Goal: Task Accomplishment & Management: Use online tool/utility

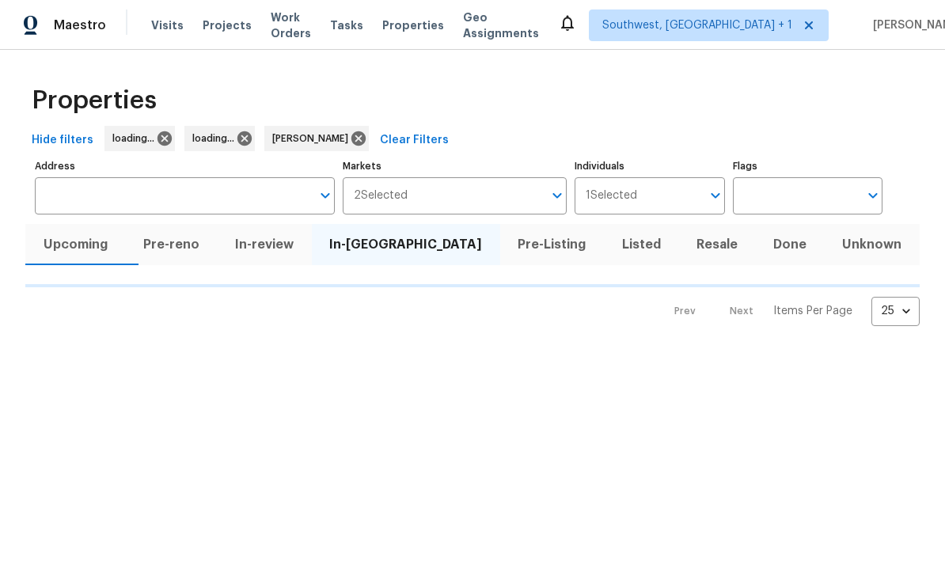
scroll to position [82, 0]
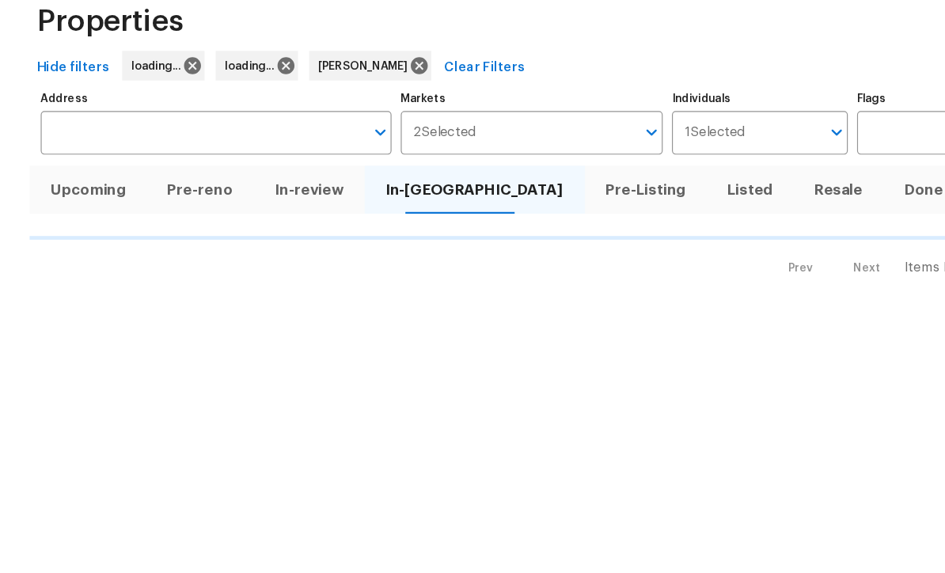
scroll to position [82, 0]
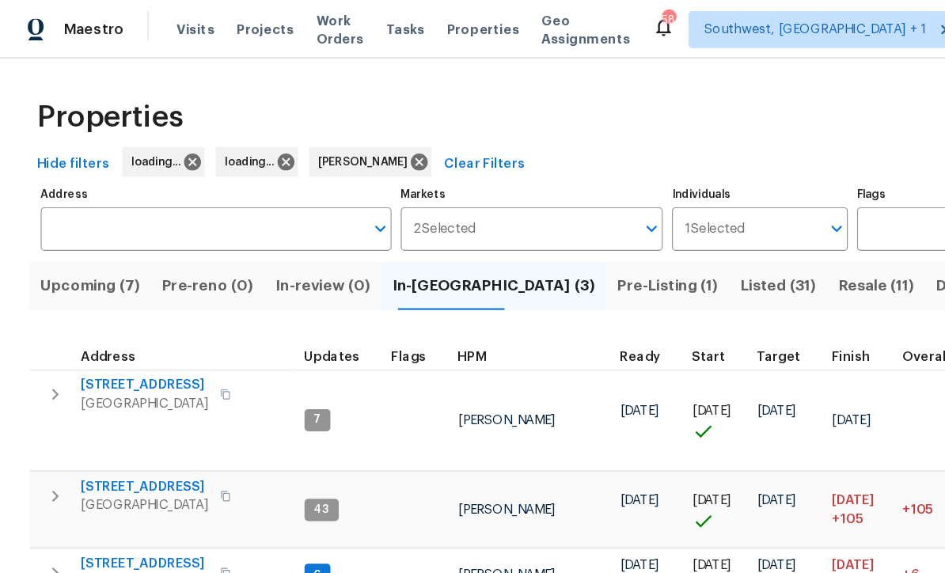
click at [90, 329] on html "Maestro Visits Projects Work Orders Tasks Properties Geo Assignments 58 Southwe…" at bounding box center [472, 286] width 945 height 573
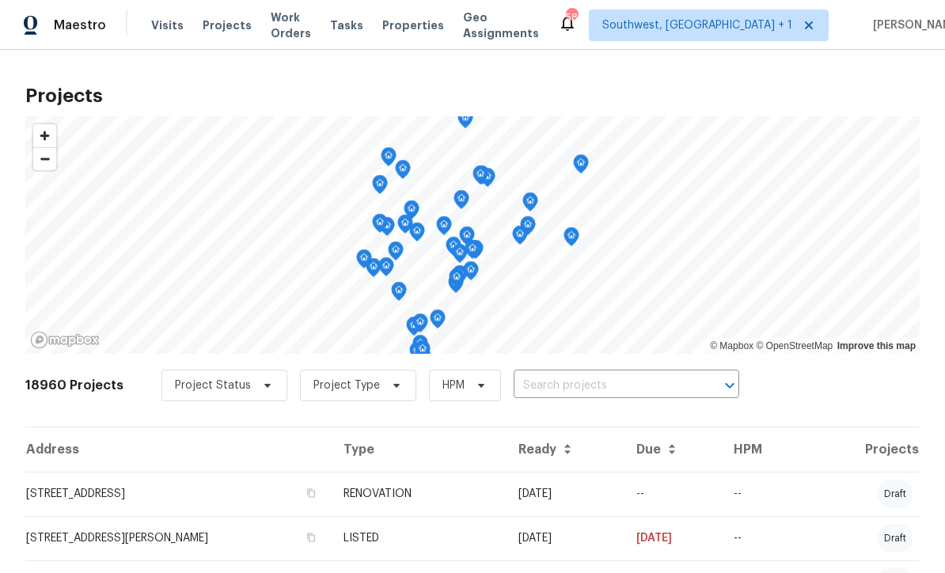
click at [418, 32] on span "Properties" at bounding box center [413, 25] width 62 height 16
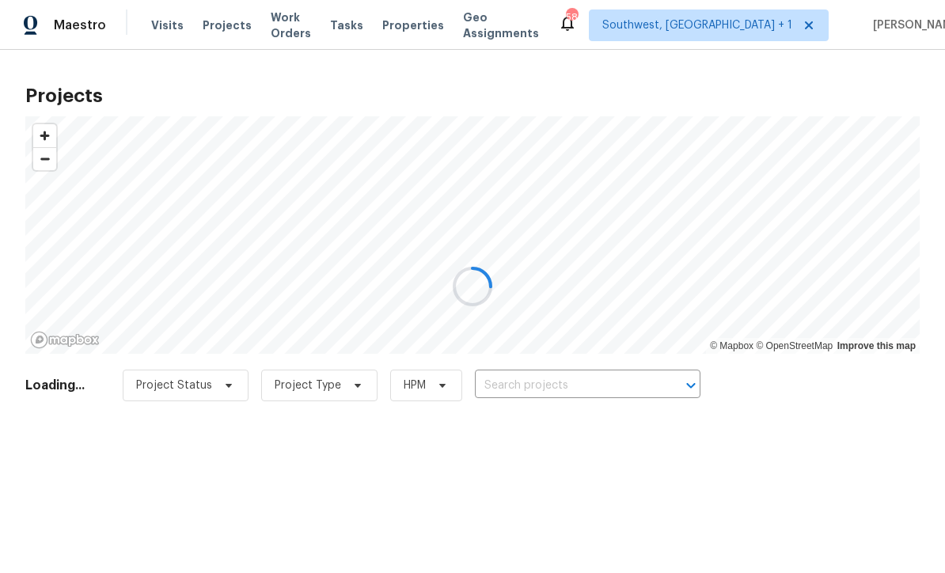
click at [574, 391] on div at bounding box center [472, 286] width 945 height 573
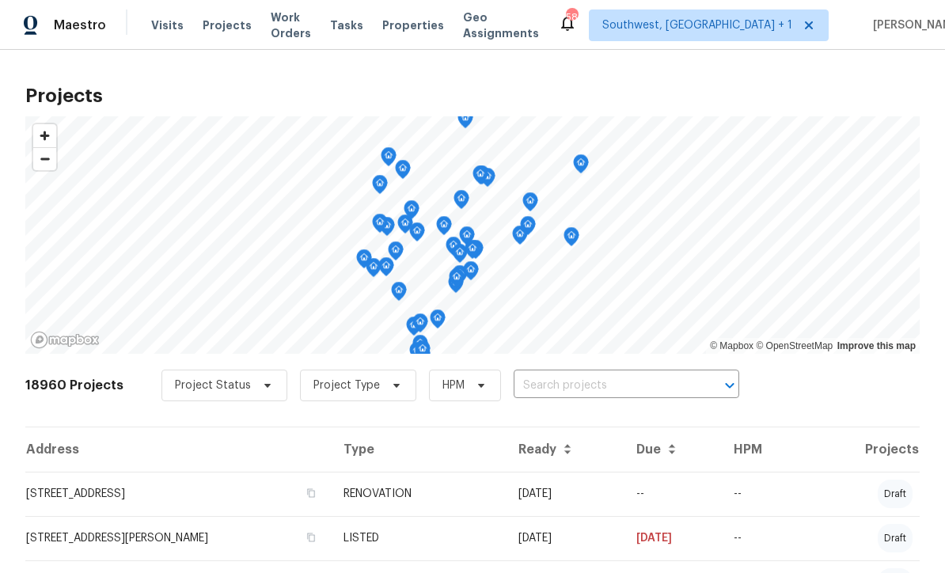
click at [583, 394] on input "text" at bounding box center [604, 386] width 181 height 25
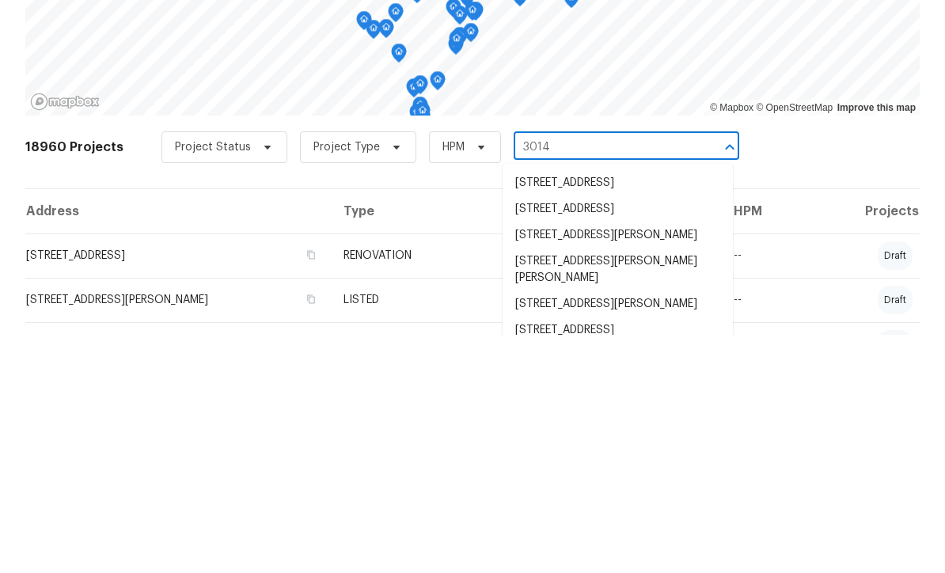
type input "3014 6"
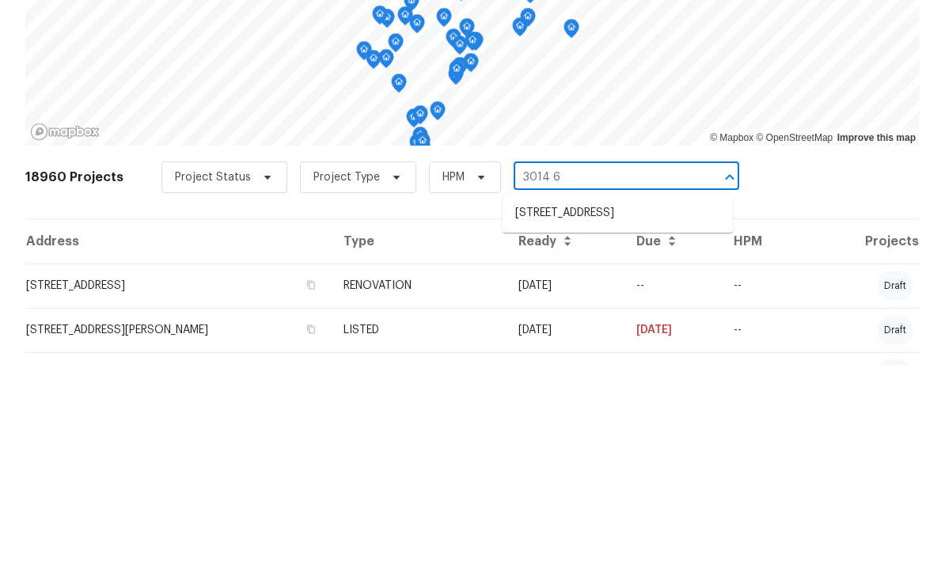
click at [634, 408] on li "3014 65th St E, Bradenton, FL 34208" at bounding box center [618, 421] width 230 height 26
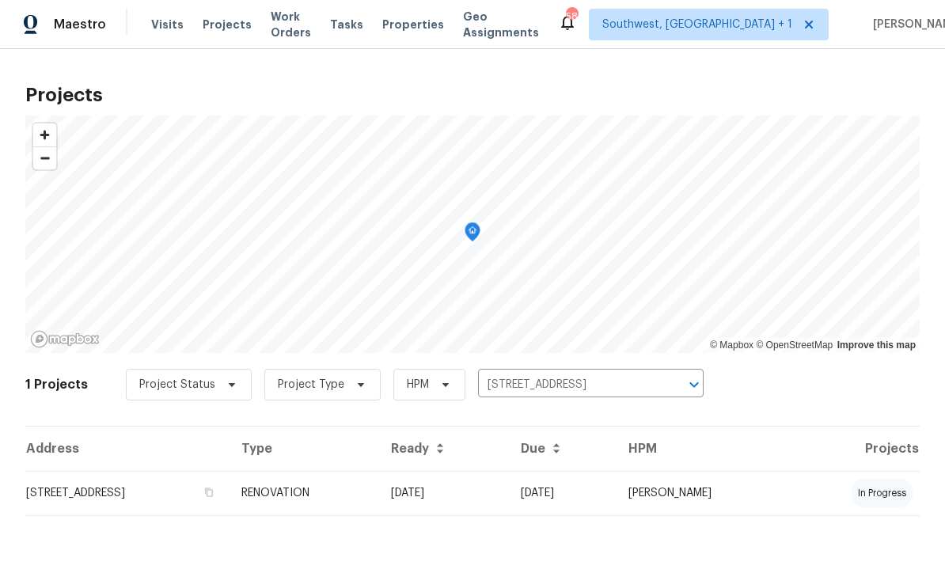
click at [378, 505] on td "RENOVATION" at bounding box center [304, 494] width 150 height 44
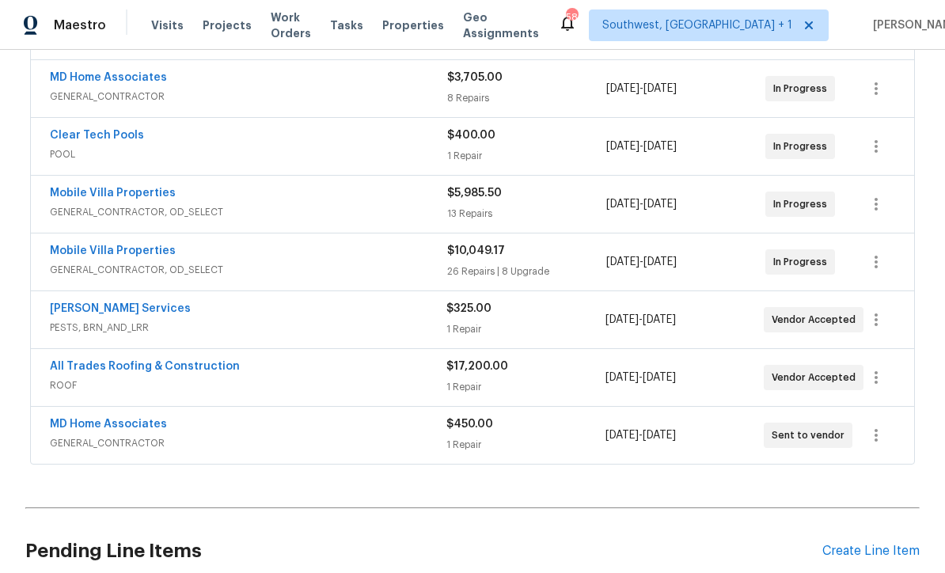
scroll to position [468, 0]
click at [90, 192] on link "Mobile Villa Properties" at bounding box center [113, 192] width 126 height 11
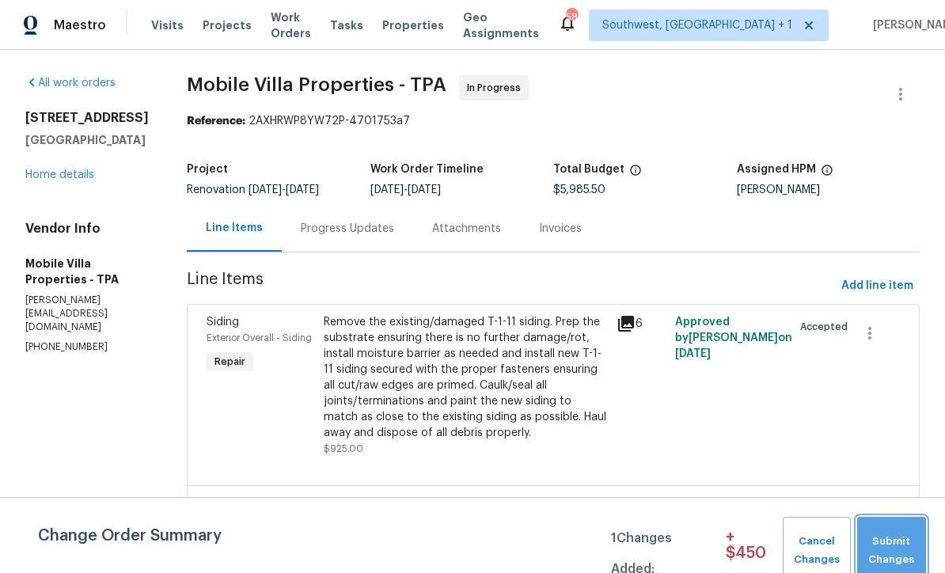
click at [887, 548] on span "Submit Changes" at bounding box center [891, 551] width 53 height 36
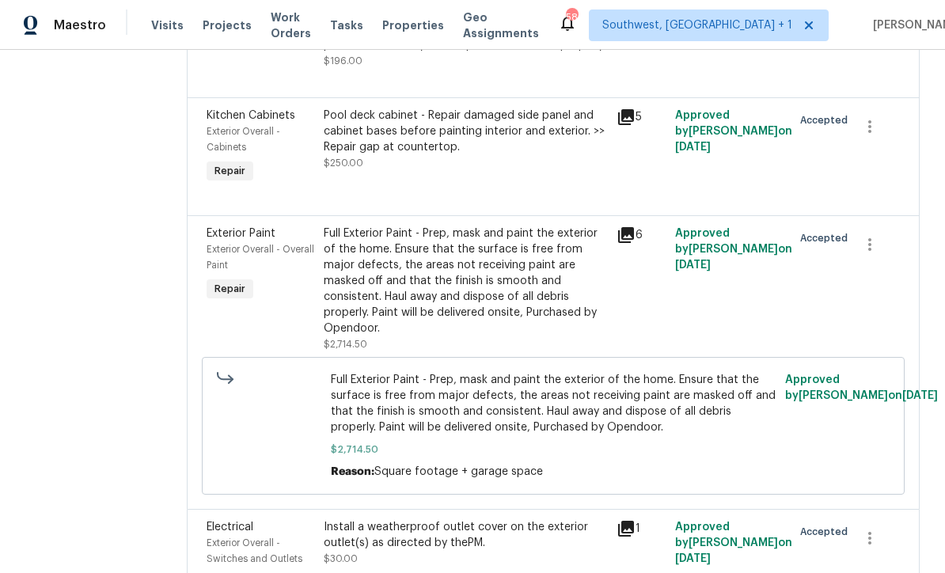
scroll to position [1544, 0]
click at [617, 226] on icon at bounding box center [626, 235] width 19 height 19
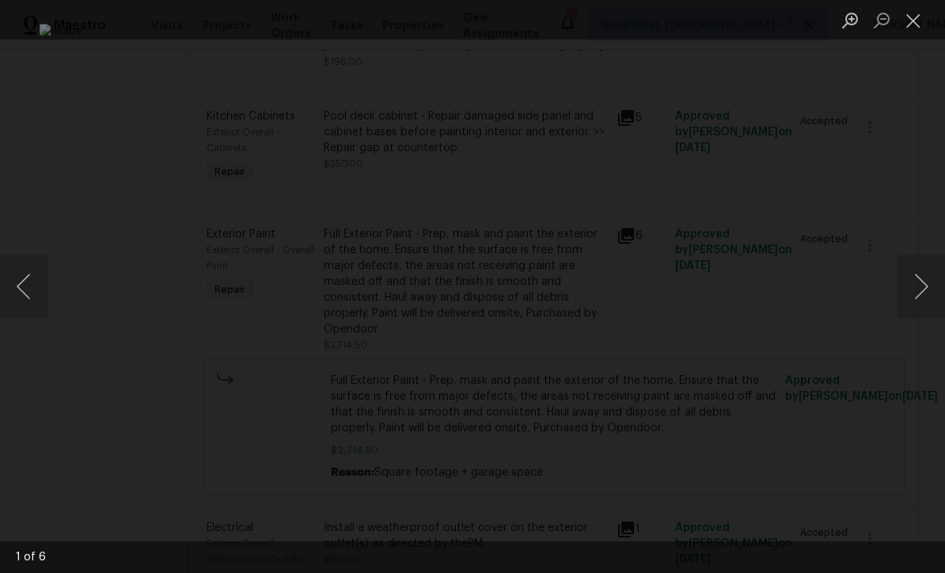
click at [920, 292] on button "Next image" at bounding box center [921, 286] width 47 height 63
click at [920, 306] on button "Next image" at bounding box center [921, 286] width 47 height 63
click at [922, 304] on button "Next image" at bounding box center [921, 286] width 47 height 63
click at [923, 302] on button "Next image" at bounding box center [921, 286] width 47 height 63
click at [926, 296] on button "Next image" at bounding box center [921, 286] width 47 height 63
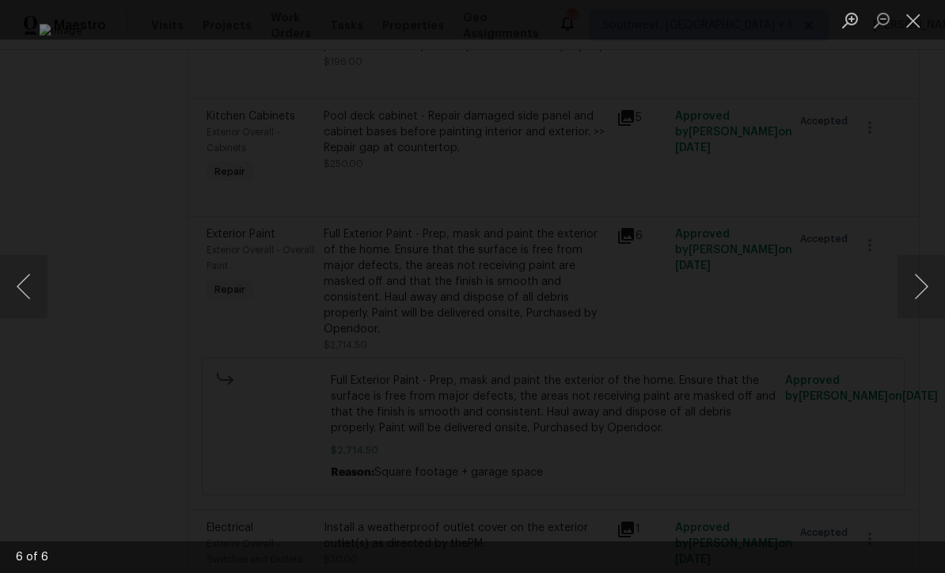
click at [925, 300] on button "Next image" at bounding box center [921, 286] width 47 height 63
click at [925, 298] on button "Next image" at bounding box center [921, 286] width 47 height 63
click at [925, 302] on button "Next image" at bounding box center [921, 286] width 47 height 63
click at [921, 298] on button "Next image" at bounding box center [921, 286] width 47 height 63
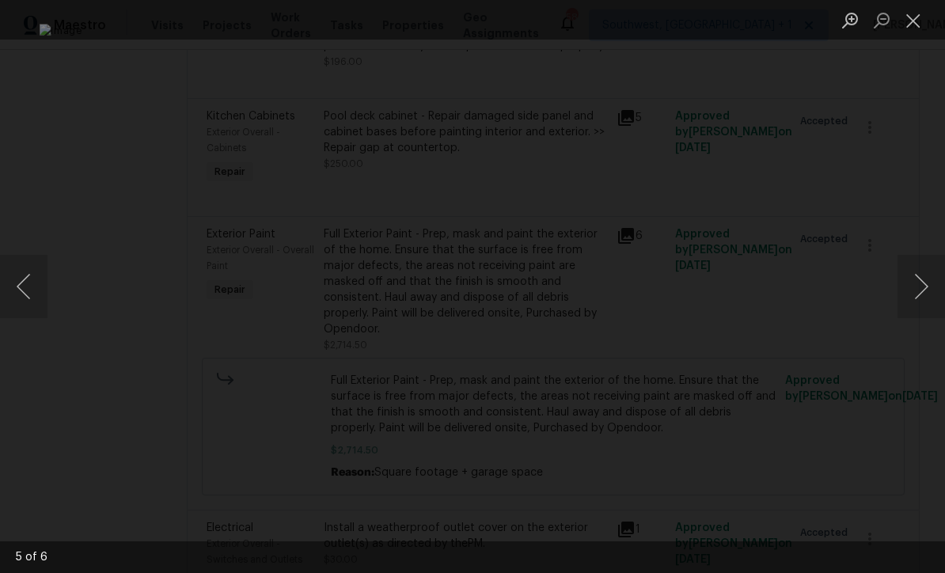
click at [921, 298] on button "Next image" at bounding box center [921, 286] width 47 height 63
click at [921, 302] on button "Next image" at bounding box center [921, 286] width 47 height 63
click at [917, 20] on button "Close lightbox" at bounding box center [914, 20] width 32 height 28
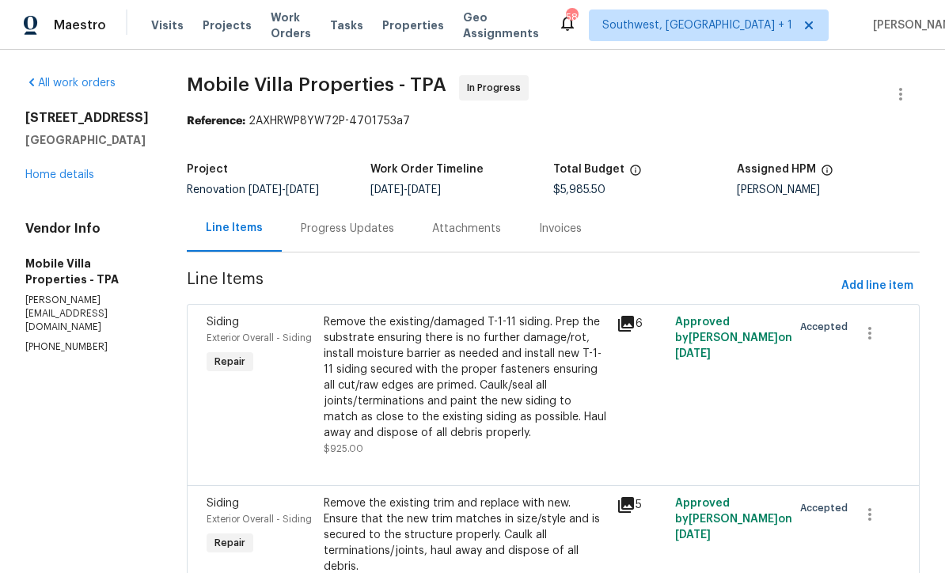
scroll to position [0, 0]
click at [60, 180] on link "Home details" at bounding box center [59, 174] width 69 height 11
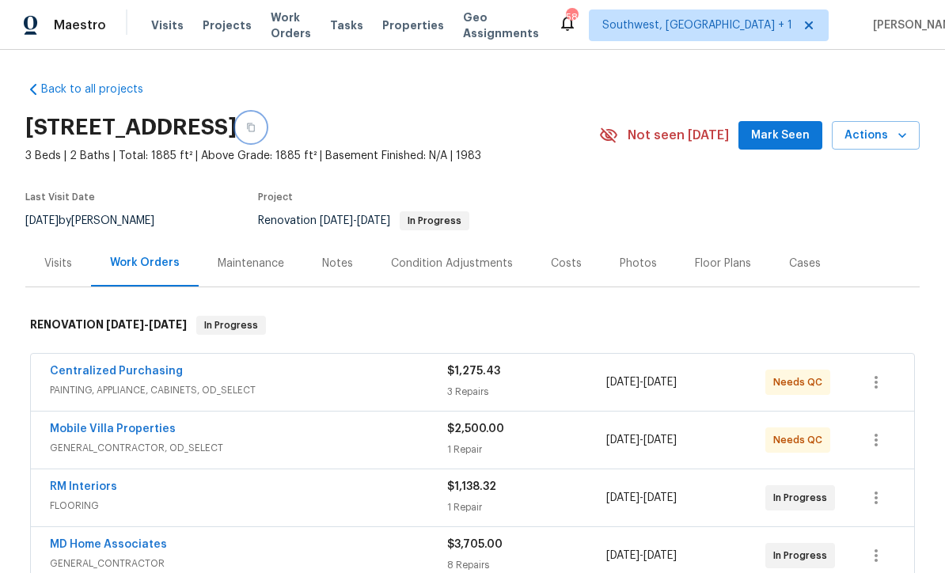
click at [256, 127] on icon "button" at bounding box center [250, 127] width 9 height 9
click at [431, 28] on span "Properties" at bounding box center [413, 25] width 62 height 16
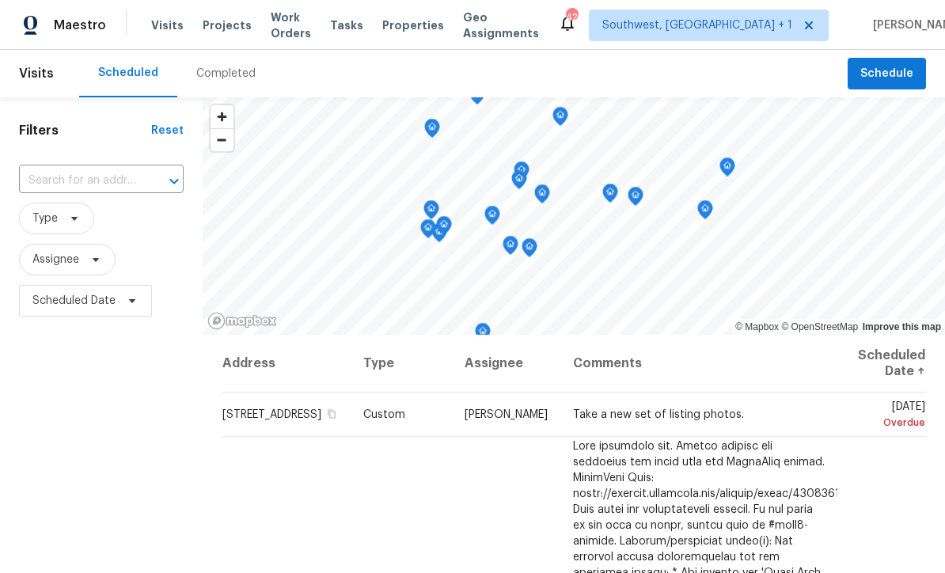
click at [416, 32] on span "Properties" at bounding box center [413, 25] width 62 height 16
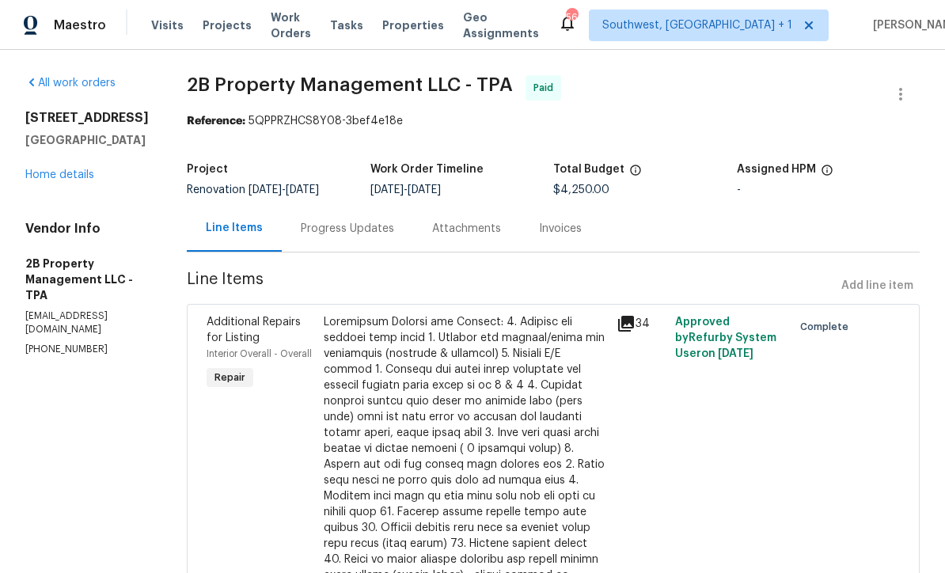
click at [434, 28] on span "Properties" at bounding box center [413, 25] width 62 height 16
click at [230, 29] on span "Projects" at bounding box center [227, 25] width 49 height 16
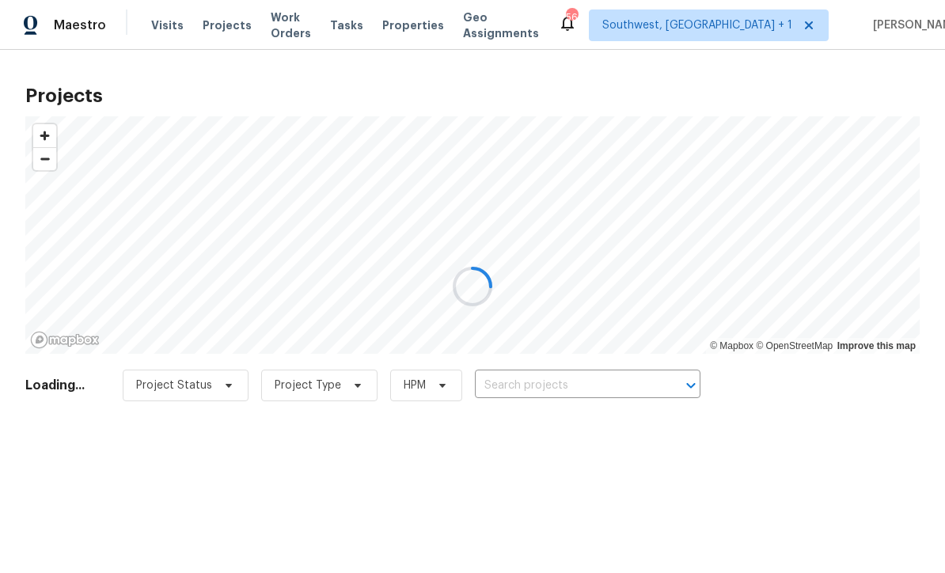
click at [584, 385] on div at bounding box center [472, 286] width 945 height 573
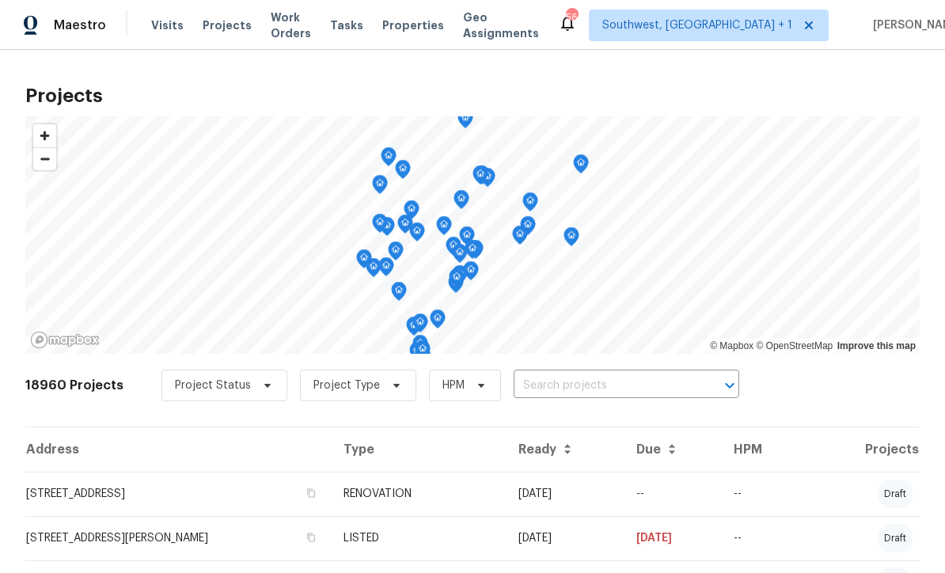
click at [594, 393] on input "text" at bounding box center [604, 386] width 181 height 25
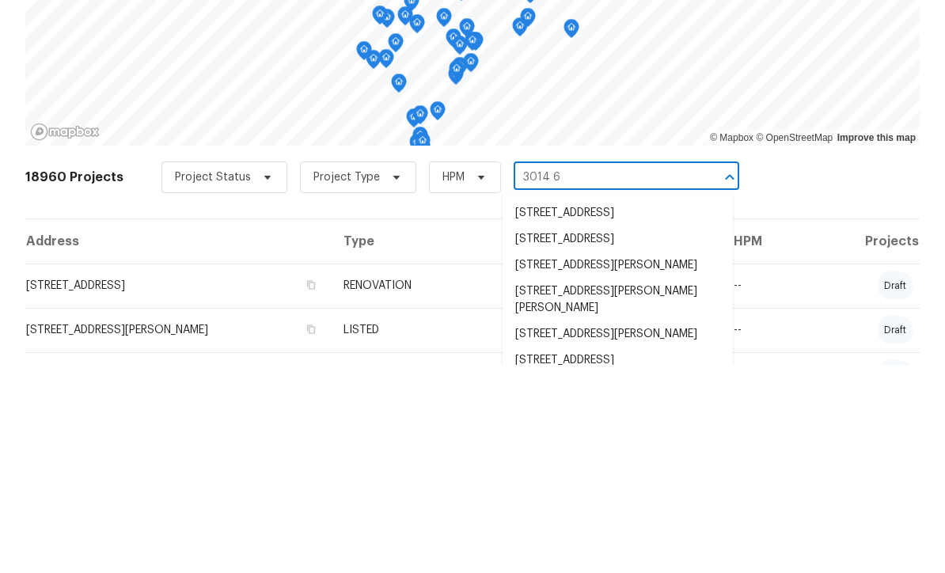
type input "3014 65"
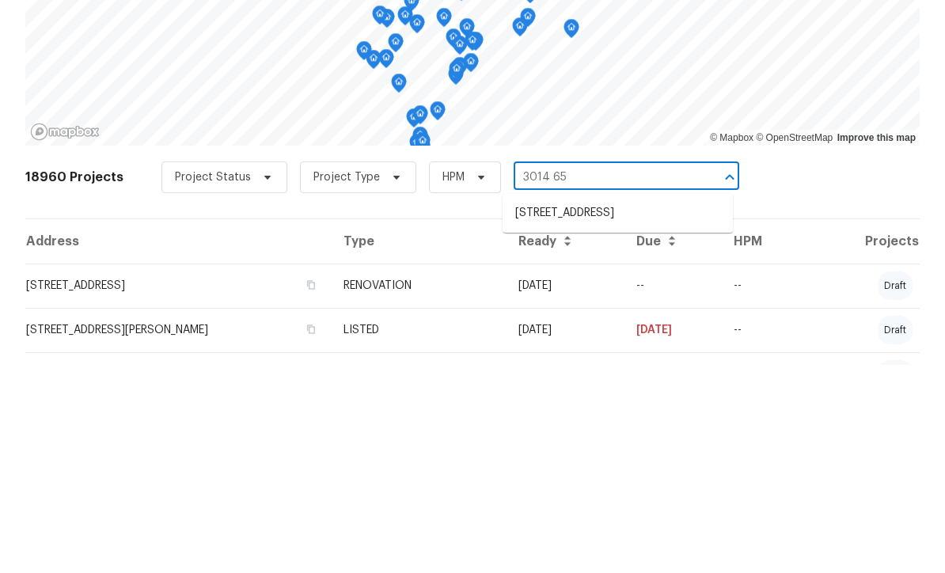
click at [611, 408] on li "3014 65th St E, Bradenton, FL 34208" at bounding box center [618, 421] width 230 height 26
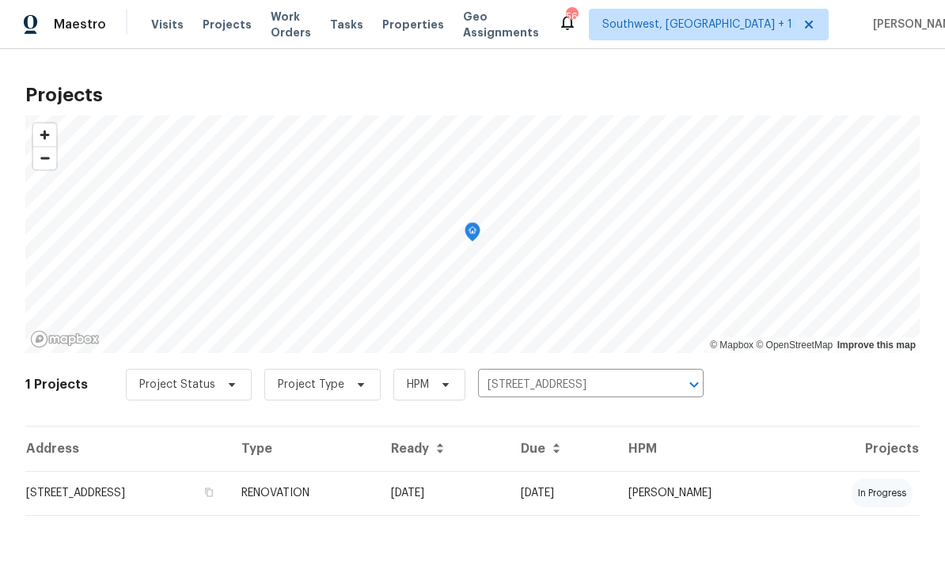
click at [508, 499] on td "09/17/25" at bounding box center [443, 494] width 130 height 44
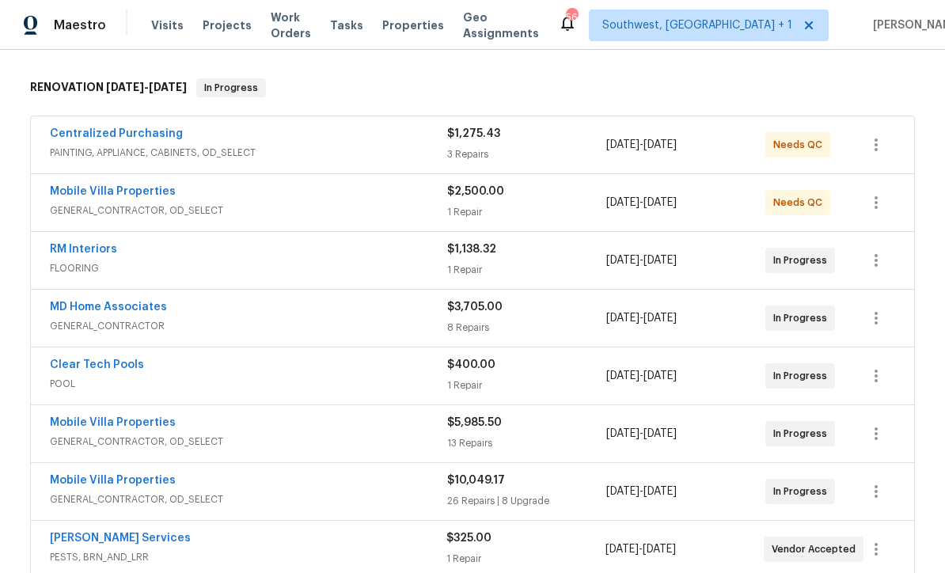
scroll to position [237, 0]
click at [93, 310] on link "MD Home Associates" at bounding box center [108, 307] width 117 height 11
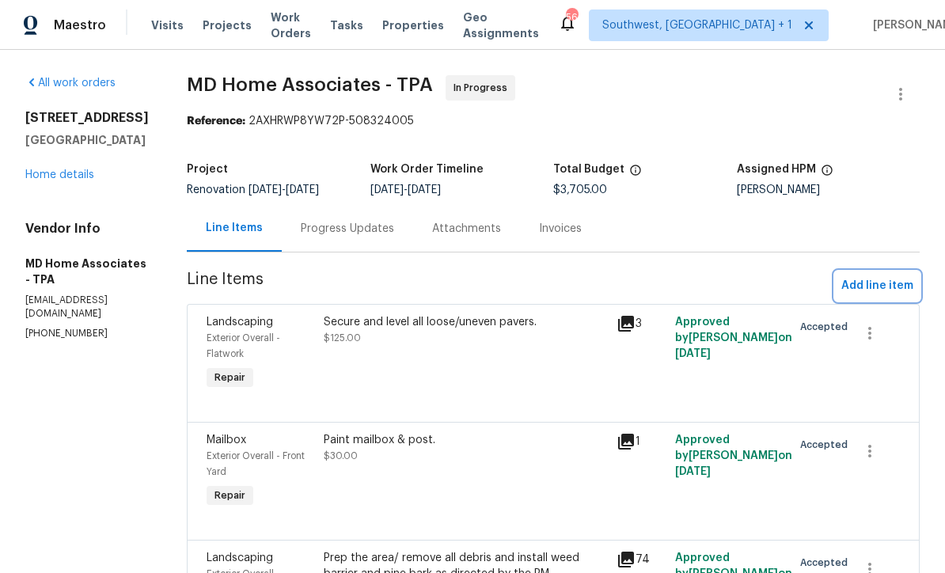
click at [882, 284] on span "Add line item" at bounding box center [877, 286] width 72 height 20
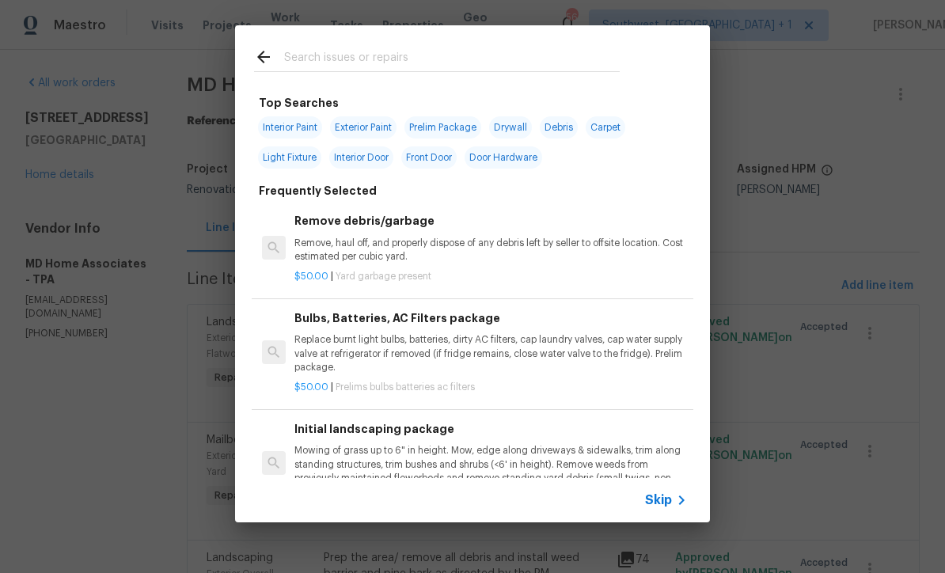
click at [666, 507] on span "Skip" at bounding box center [658, 500] width 27 height 16
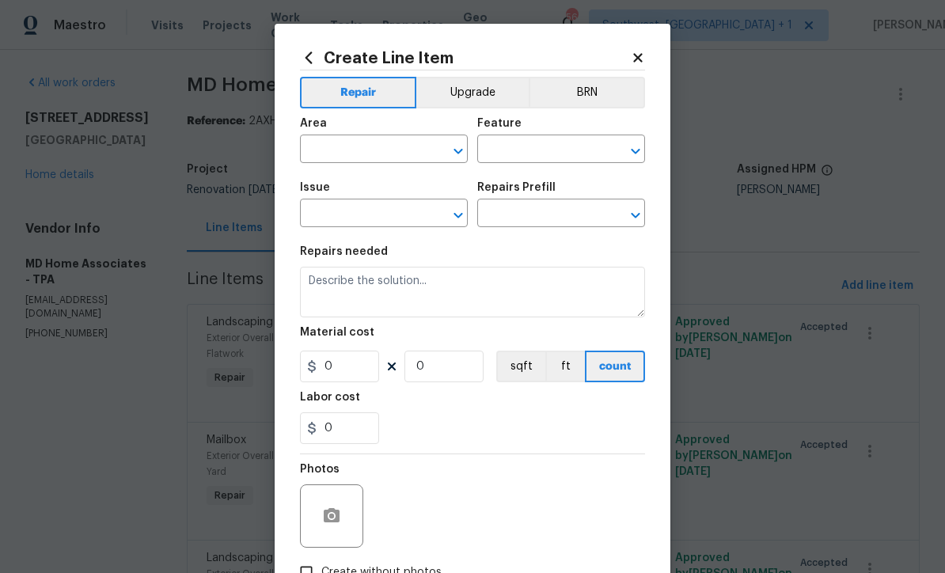
click at [372, 150] on input "text" at bounding box center [361, 151] width 123 height 25
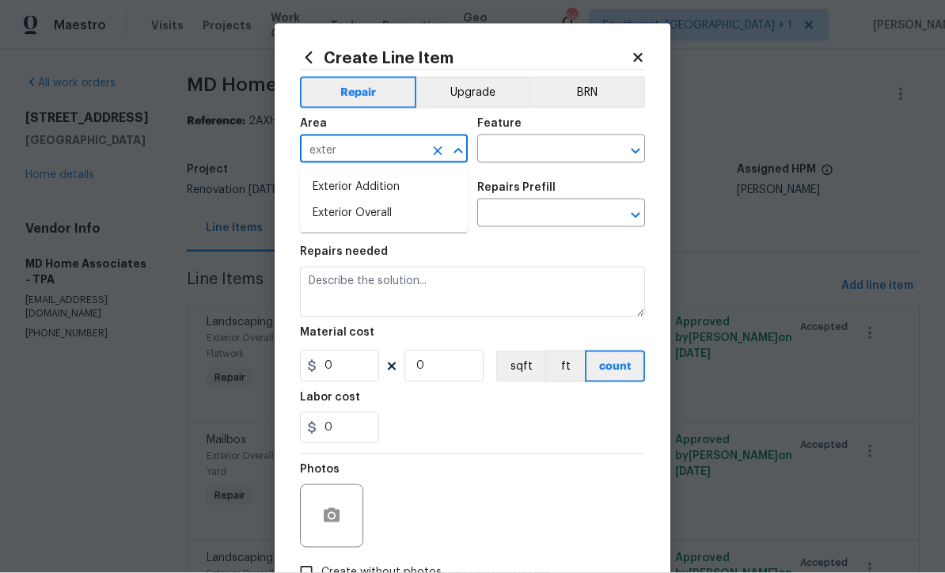
click at [397, 214] on li "Exterior Overall" at bounding box center [384, 213] width 168 height 26
type input "Exterior Overall"
click at [564, 145] on input "text" at bounding box center [538, 151] width 123 height 25
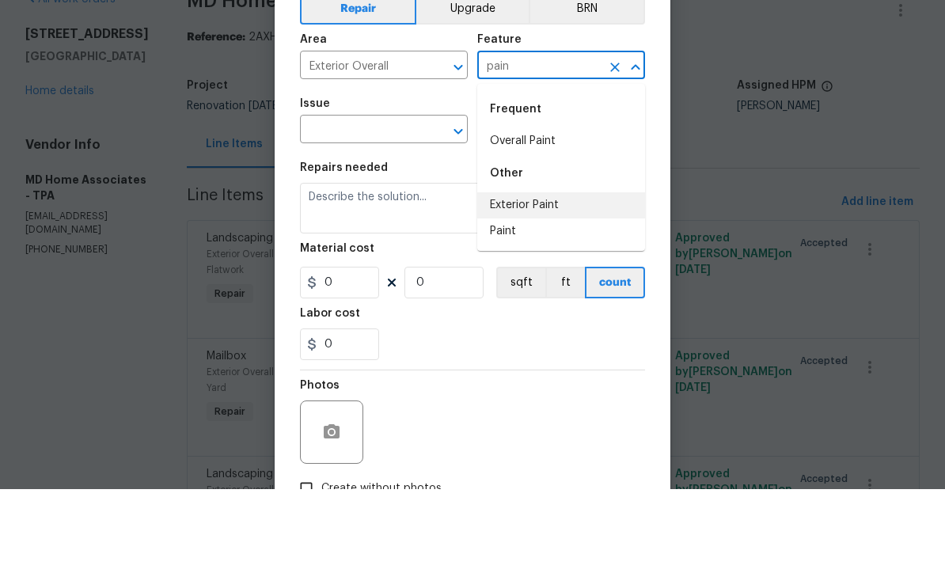
click at [553, 276] on li "Exterior Paint" at bounding box center [561, 289] width 168 height 26
type input "Exterior Paint"
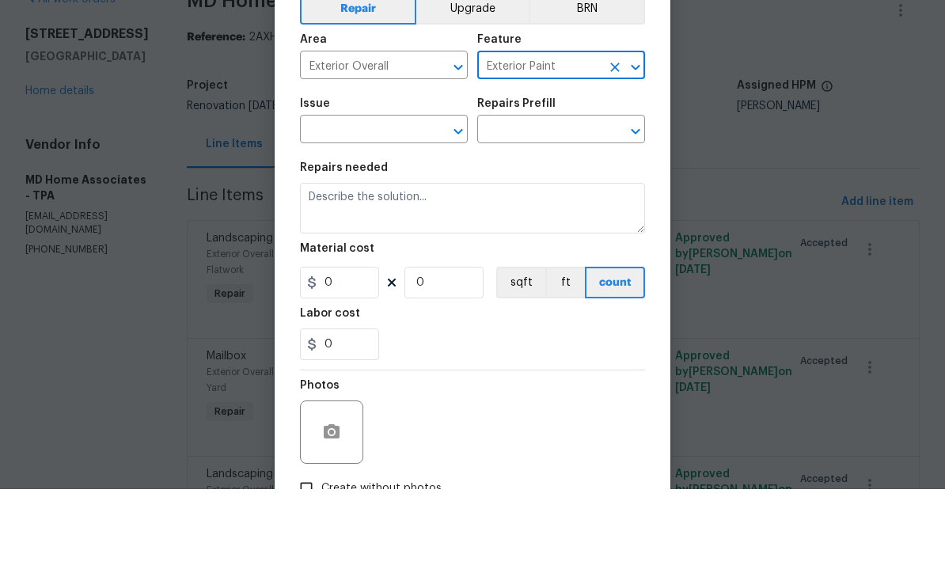
click at [412, 203] on input "text" at bounding box center [361, 215] width 123 height 25
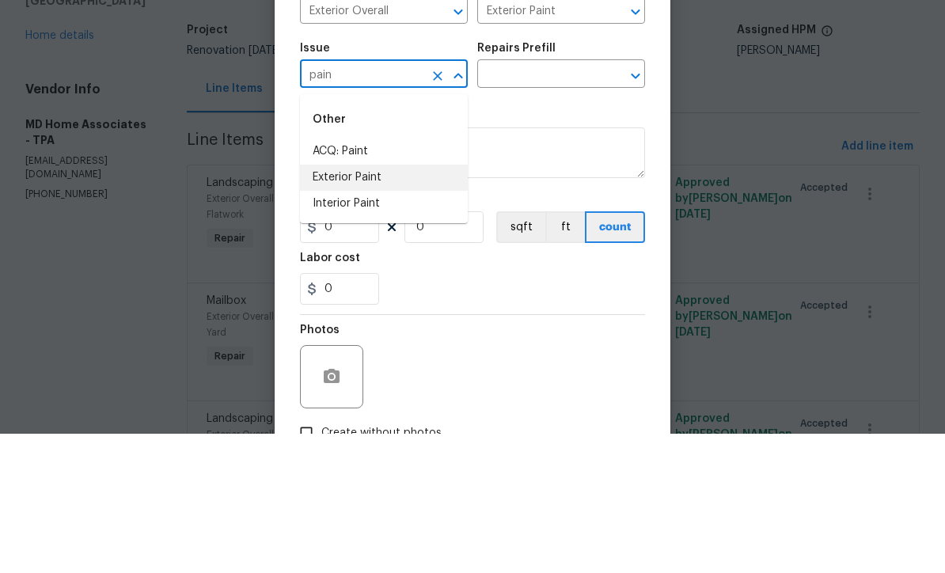
click at [398, 304] on li "Exterior Paint" at bounding box center [384, 317] width 168 height 26
type input "Exterior Paint"
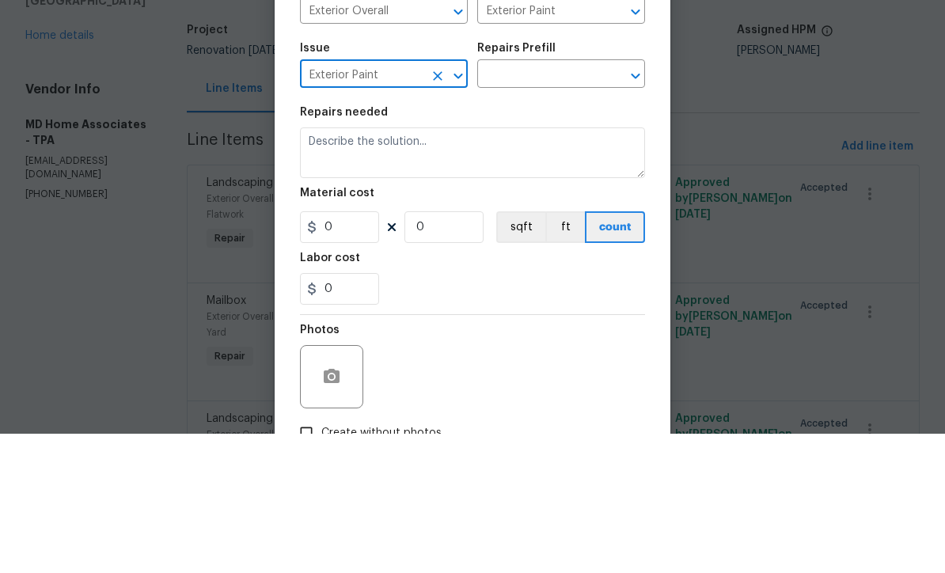
click at [565, 203] on input "text" at bounding box center [538, 215] width 123 height 25
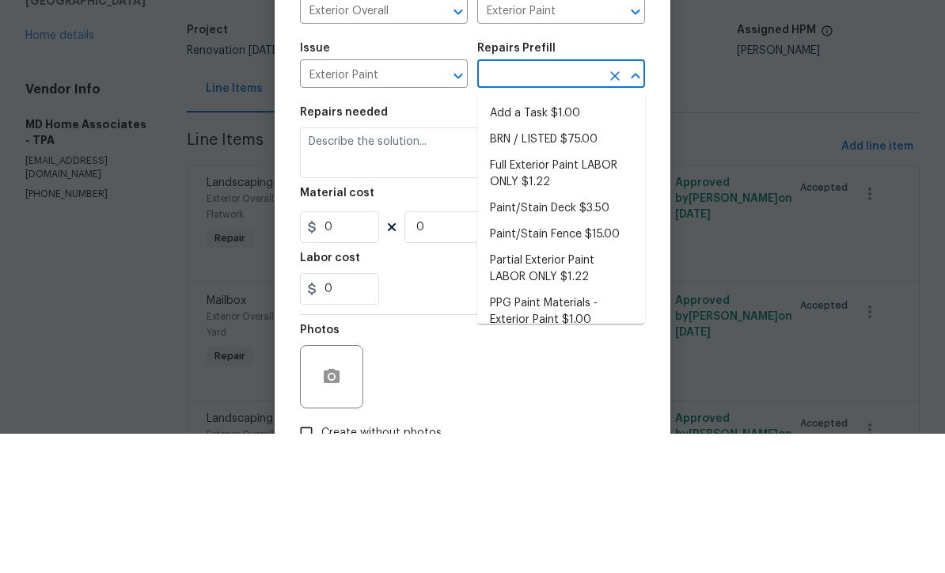
scroll to position [52, 0]
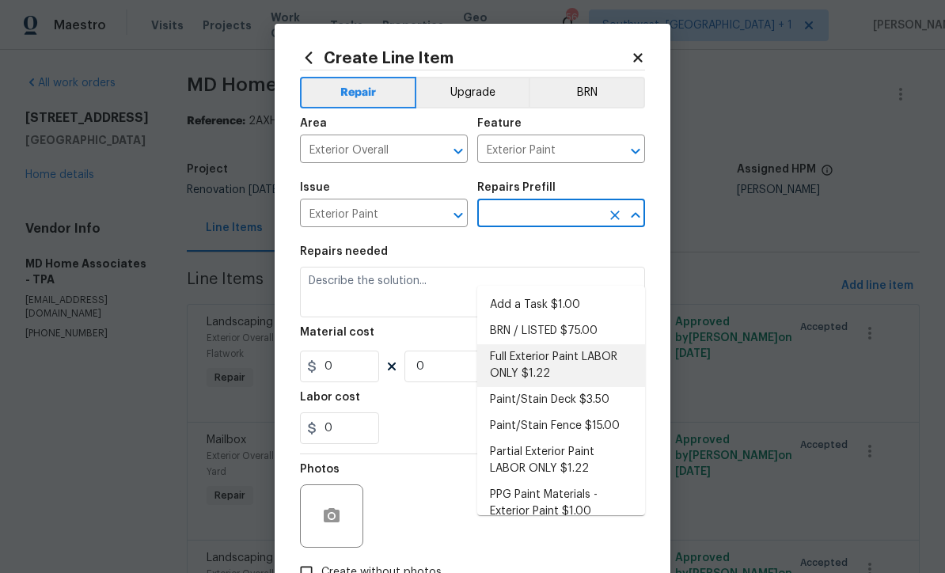
click at [535, 344] on li "Full Exterior Paint LABOR ONLY $1.22" at bounding box center [561, 365] width 168 height 43
type input "Full Exterior Paint LABOR ONLY $1.22"
type input "Overall Paint"
type textarea "Full Exterior Paint - Prep, mask and paint the exterior of the home. Ensure tha…"
type input "1"
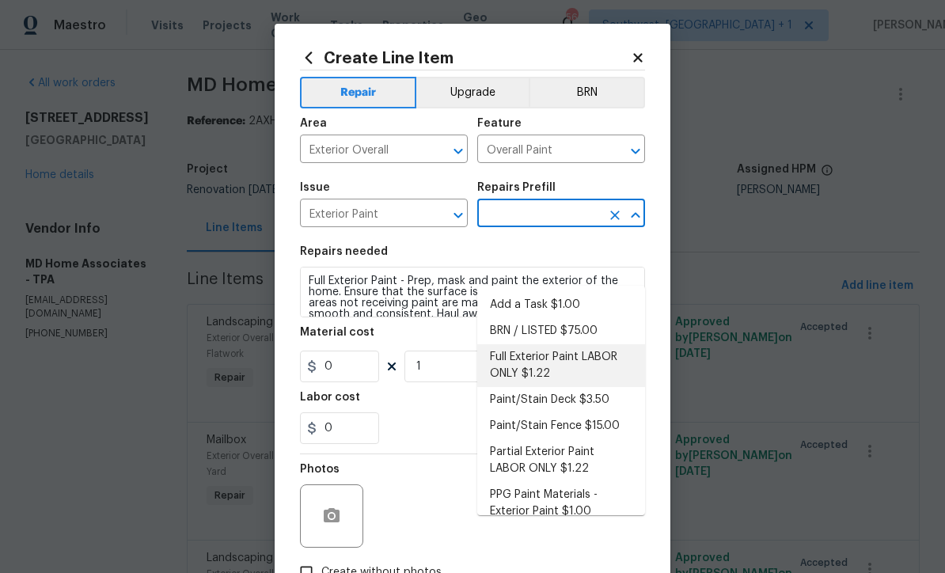
type input "Full Exterior Paint LABOR ONLY $1.22"
type input "1.22"
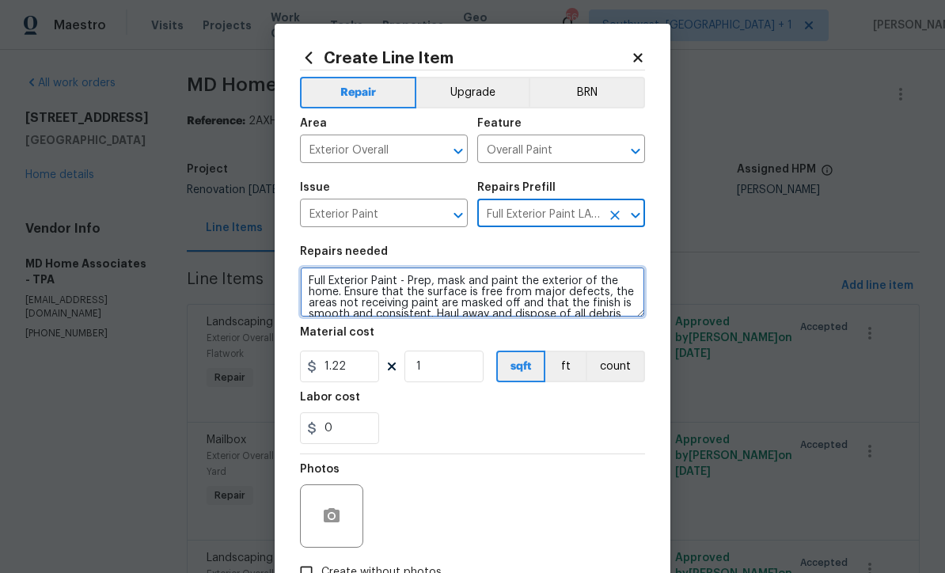
click at [401, 283] on textarea "Full Exterior Paint - Prep, mask and paint the exterior of the home. Ensure tha…" at bounding box center [472, 292] width 345 height 51
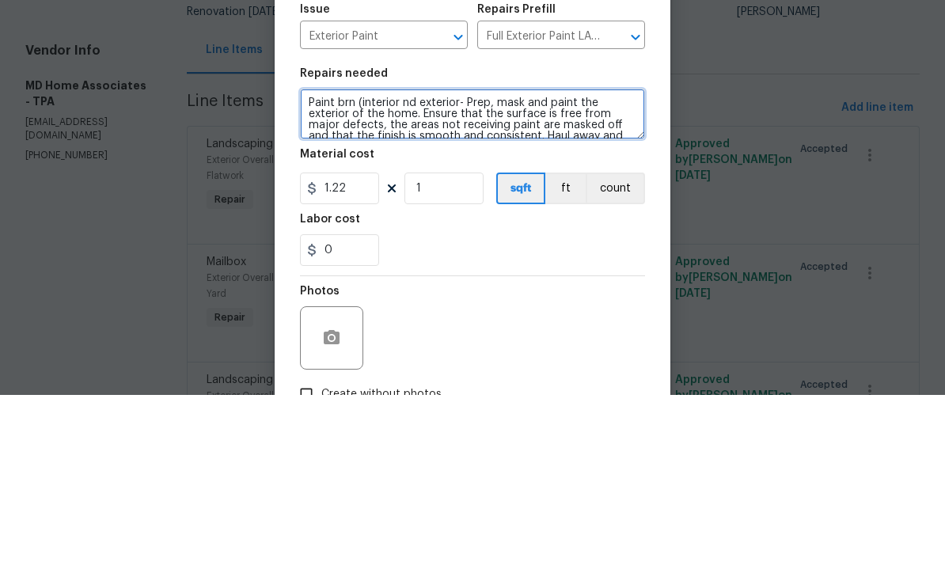
click at [405, 267] on textarea "Paint brn (interior nd exterior- Prep, mask and paint the exterior of the home.…" at bounding box center [472, 292] width 345 height 51
click at [463, 267] on textarea "Paint brn (interior and exterior- Prep, mask and paint the exterior of the home…" at bounding box center [472, 292] width 345 height 51
click at [349, 267] on textarea "Paint brn (interior and exterior( - Prep, mask and paint the exterior of the ho…" at bounding box center [472, 292] width 345 height 51
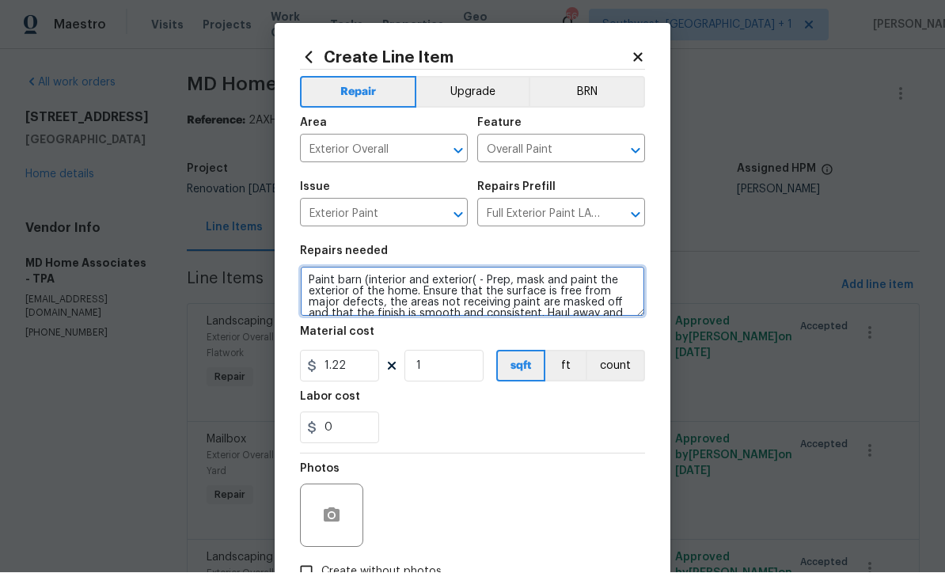
type textarea "Paint barn (interior and exterior( - Prep, mask and paint the exterior of the h…"
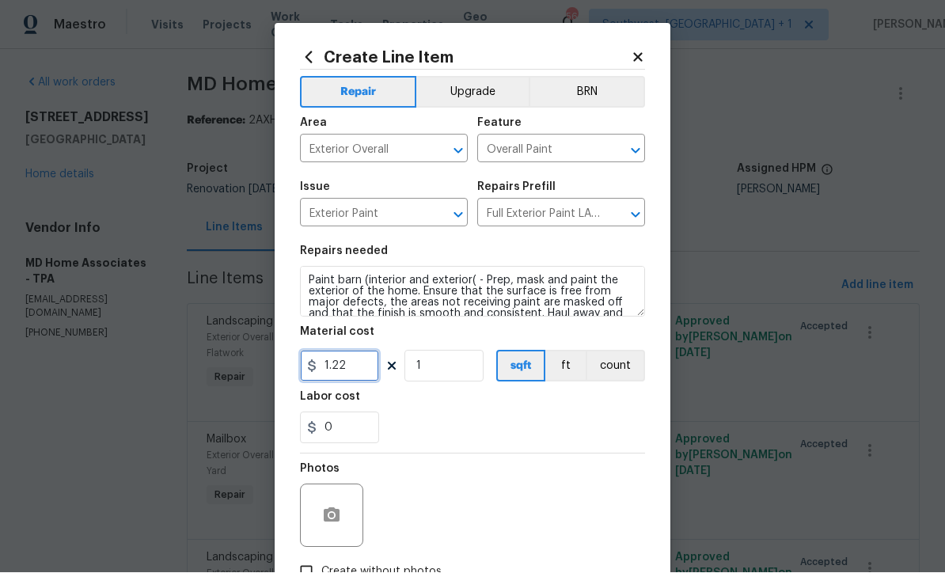
click at [373, 377] on input "1.22" at bounding box center [339, 367] width 79 height 32
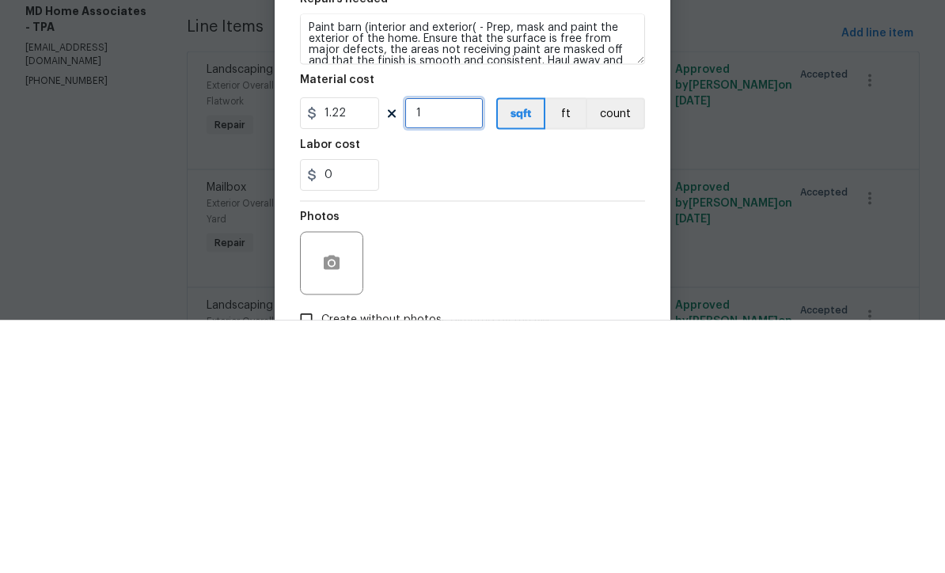
click at [446, 351] on input "1" at bounding box center [444, 367] width 79 height 32
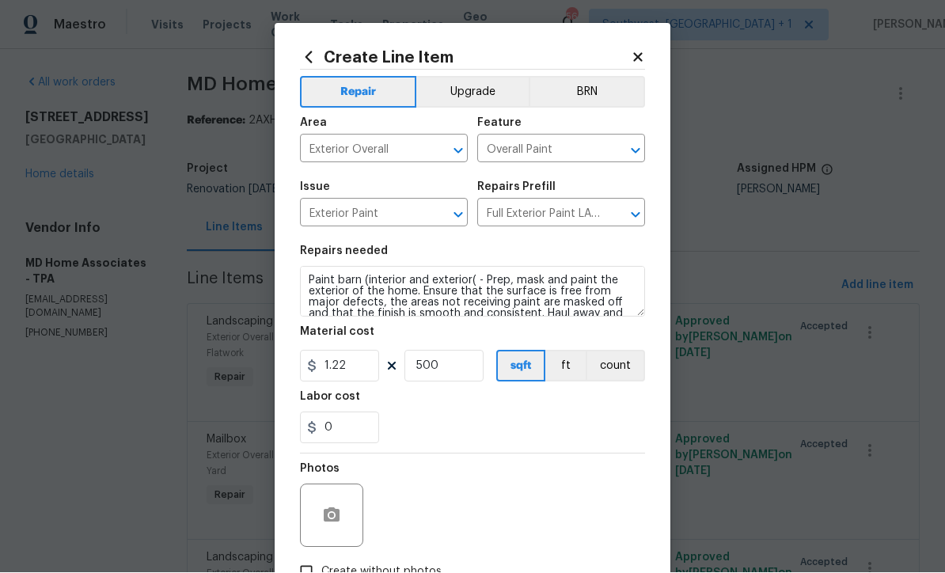
click at [551, 435] on div "0" at bounding box center [472, 428] width 345 height 32
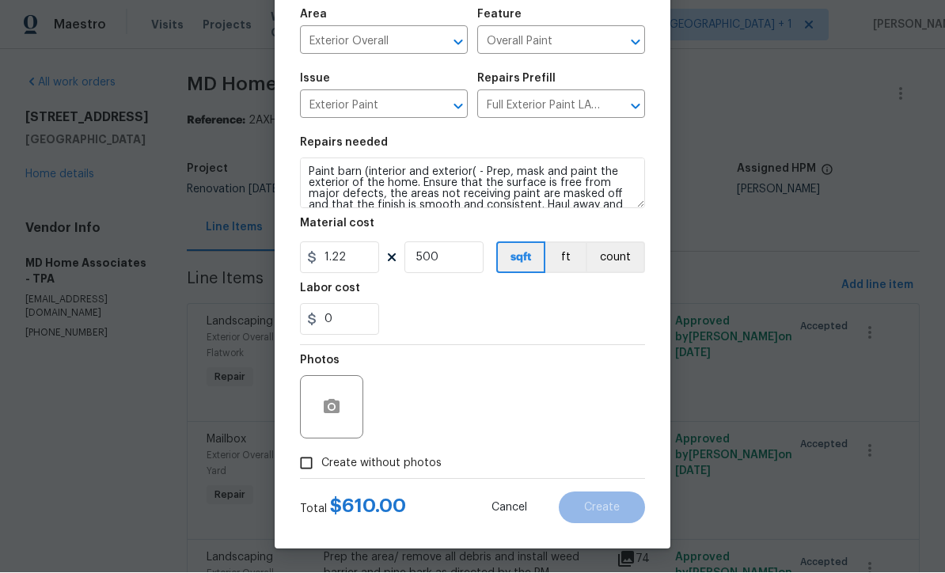
scroll to position [112, 0]
click at [460, 256] on input "500" at bounding box center [444, 258] width 79 height 32
type input "1000"
click at [568, 358] on div "Photos" at bounding box center [472, 397] width 345 height 103
click at [375, 264] on input "1.22" at bounding box center [339, 258] width 79 height 32
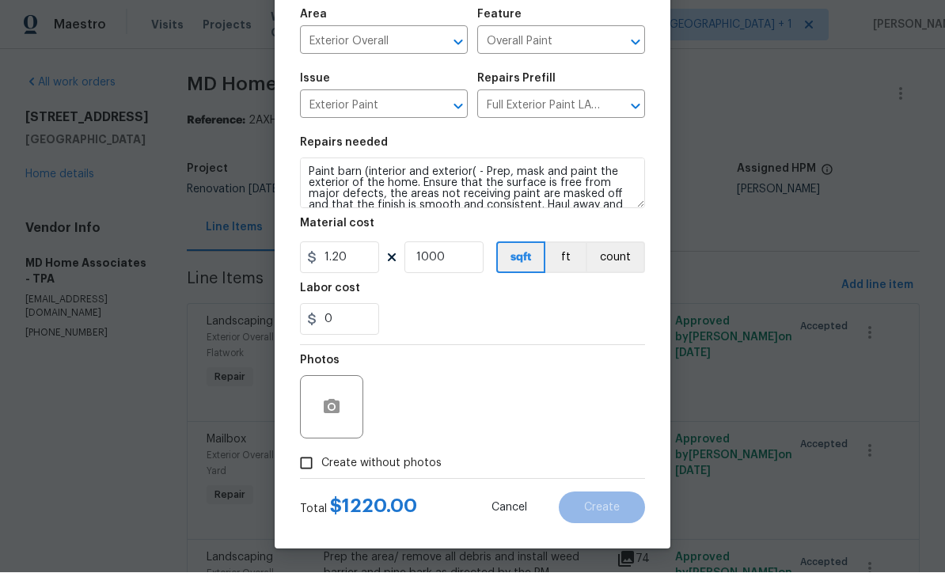
click at [561, 382] on div "Photos" at bounding box center [472, 397] width 345 height 103
type input "1.2"
click at [334, 416] on icon "button" at bounding box center [331, 407] width 19 height 19
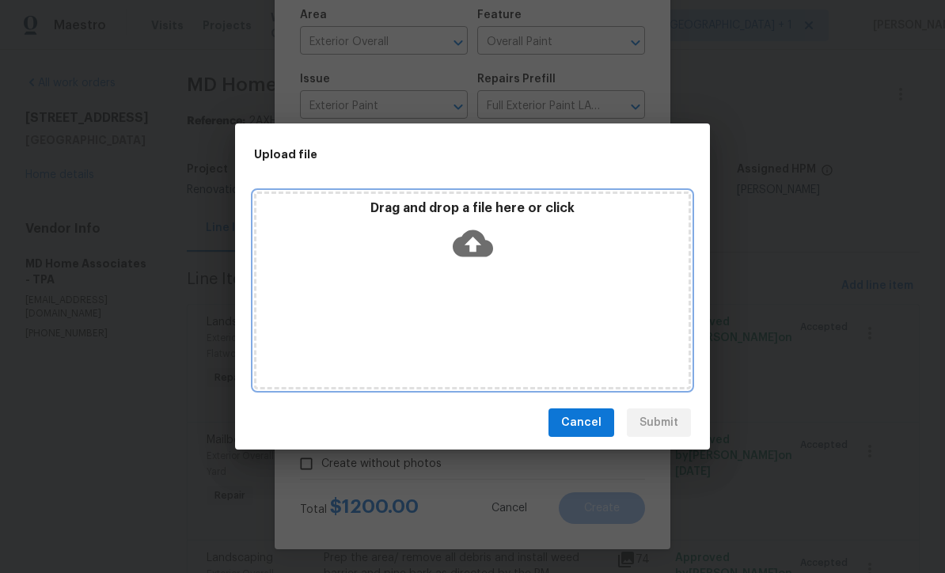
click at [481, 250] on icon at bounding box center [473, 243] width 40 height 27
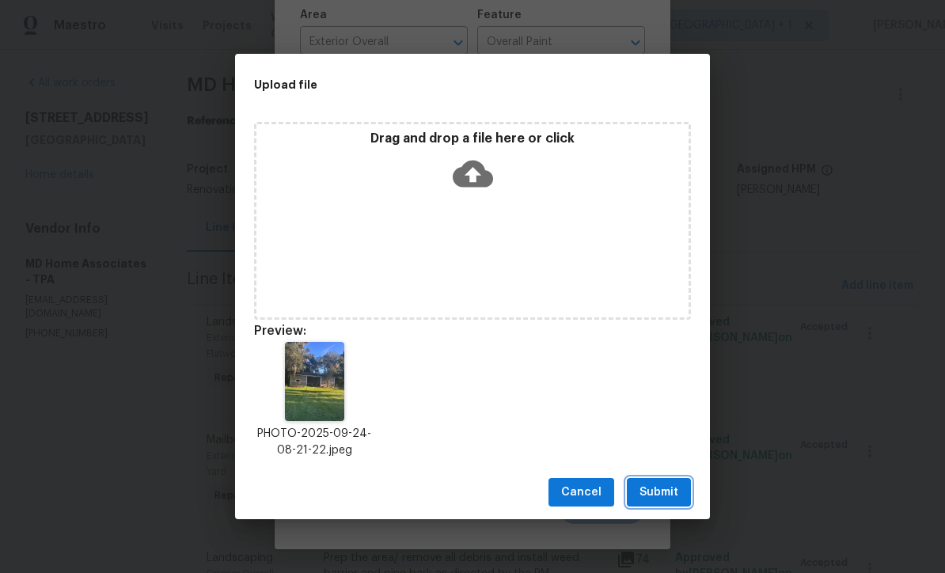
click at [666, 496] on span "Submit" at bounding box center [659, 493] width 39 height 20
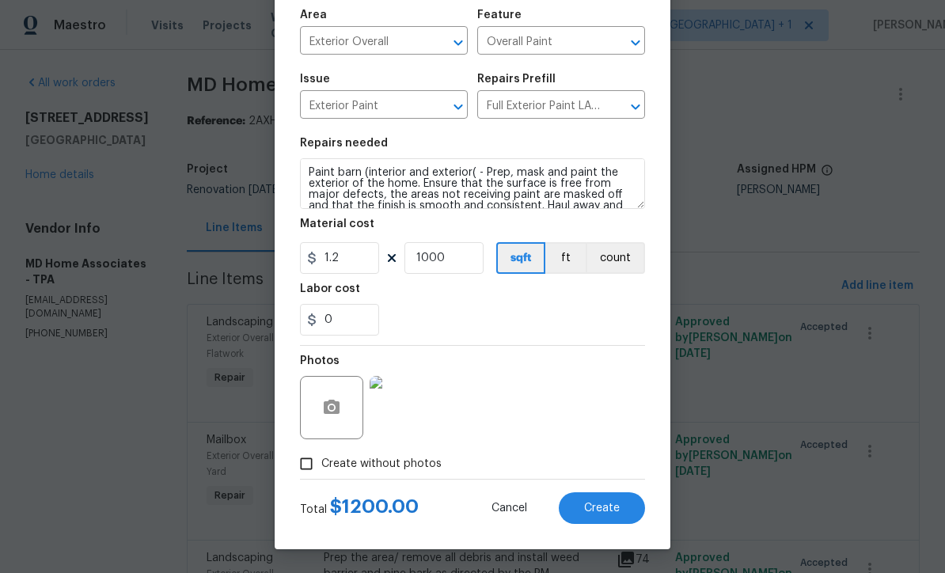
click at [606, 512] on span "Create" at bounding box center [602, 509] width 36 height 12
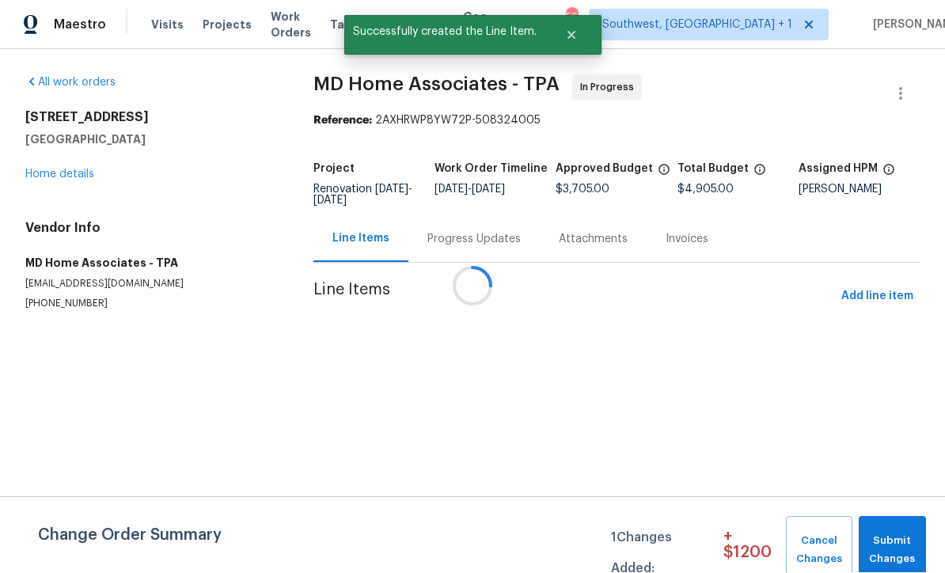
scroll to position [1, 0]
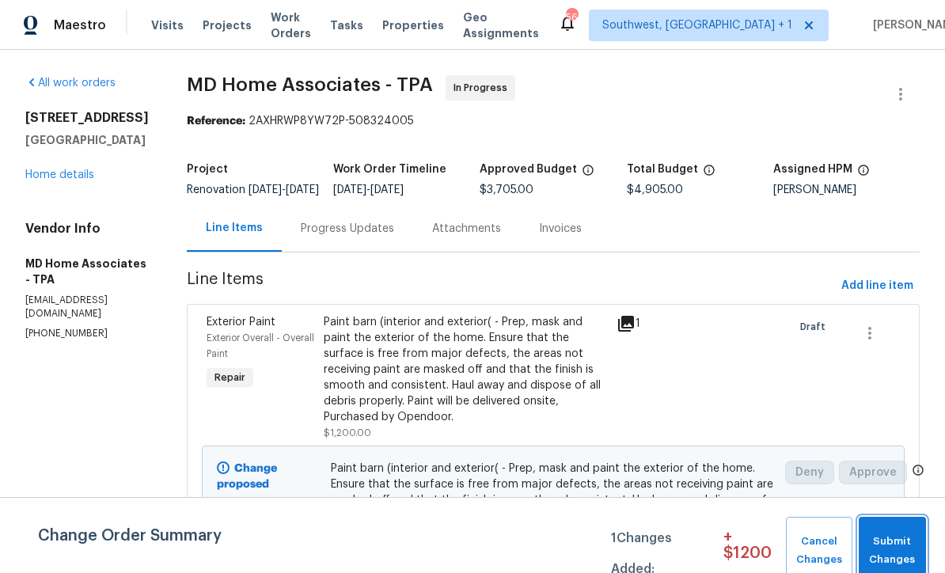
click at [889, 548] on span "Submit Changes" at bounding box center [892, 551] width 51 height 36
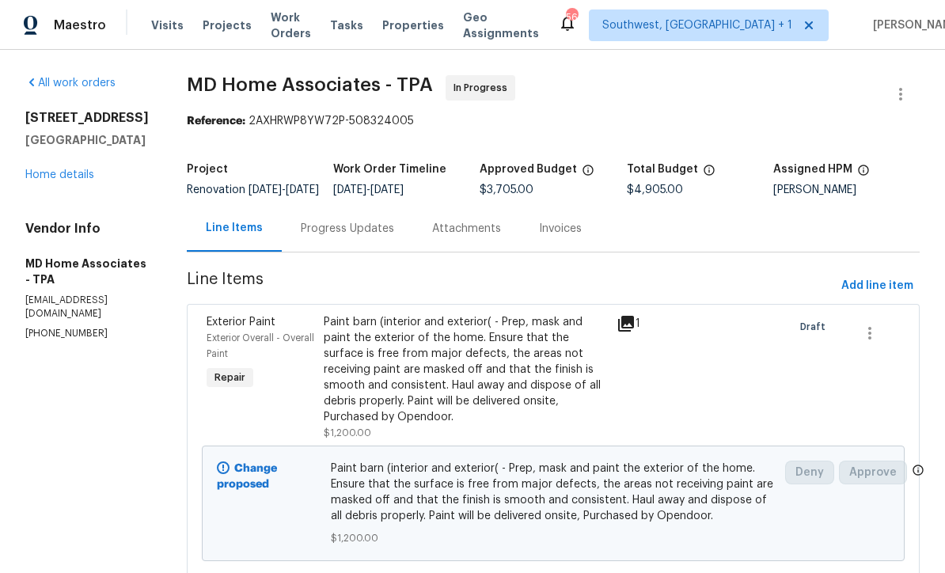
scroll to position [0, 0]
click at [66, 172] on link "Home details" at bounding box center [59, 174] width 69 height 11
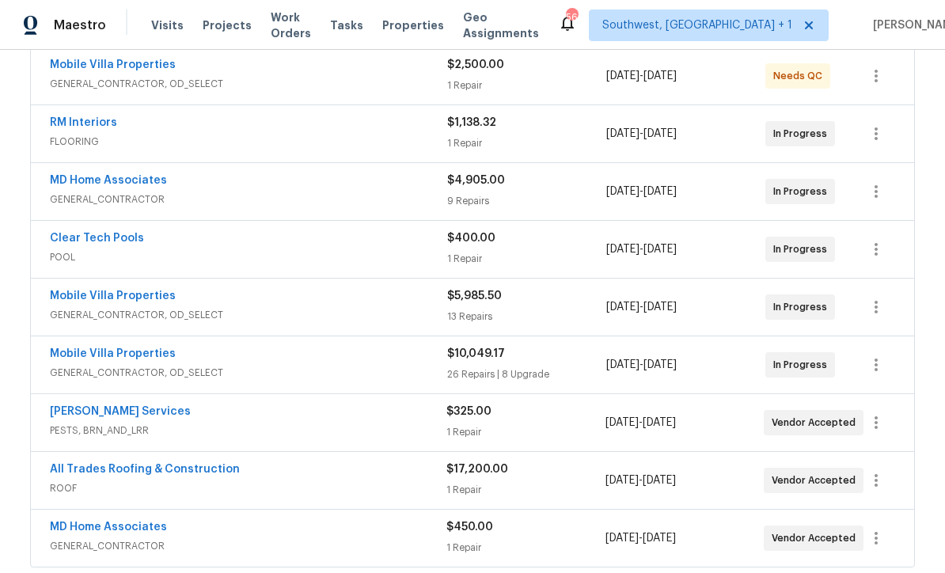
scroll to position [371, 0]
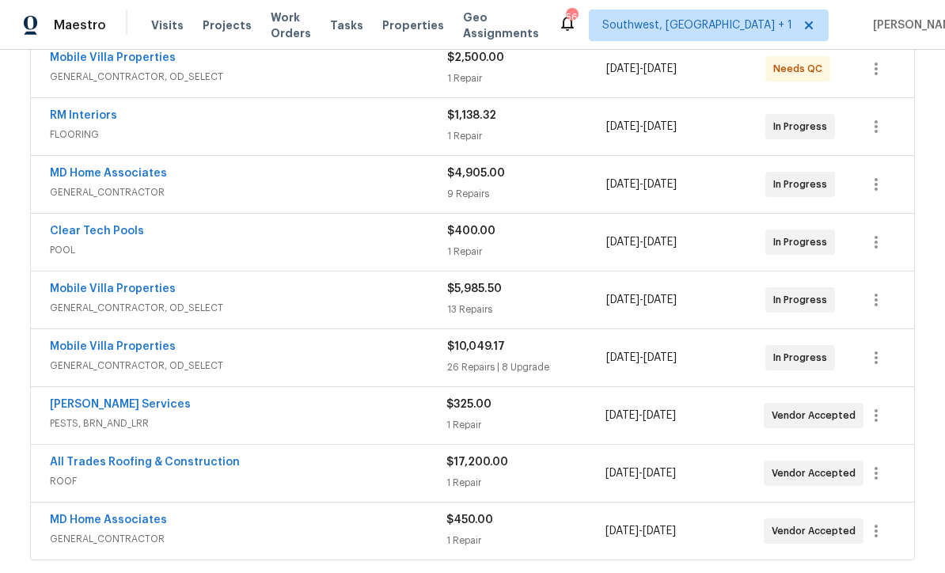
click at [91, 283] on link "Mobile Villa Properties" at bounding box center [113, 288] width 126 height 11
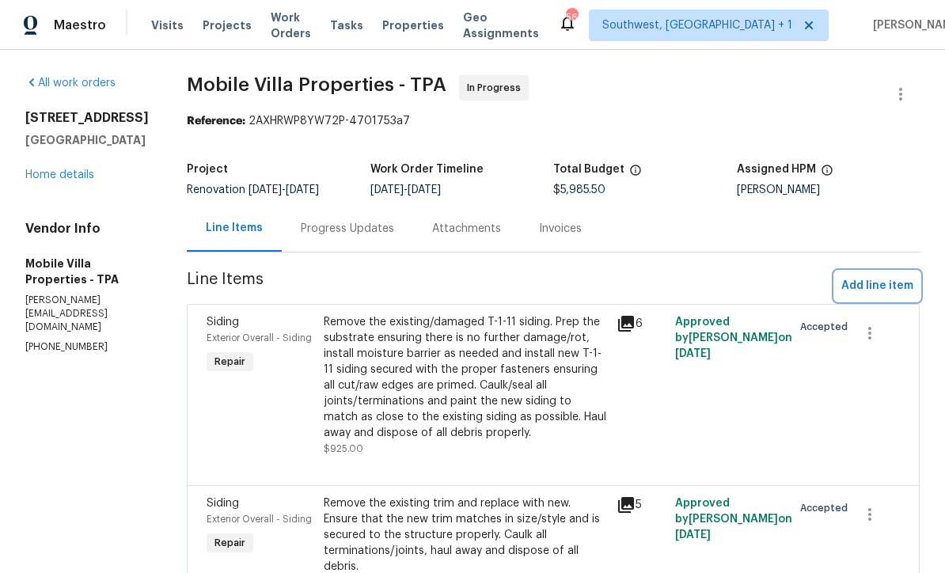
click at [875, 296] on button "Add line item" at bounding box center [877, 286] width 85 height 29
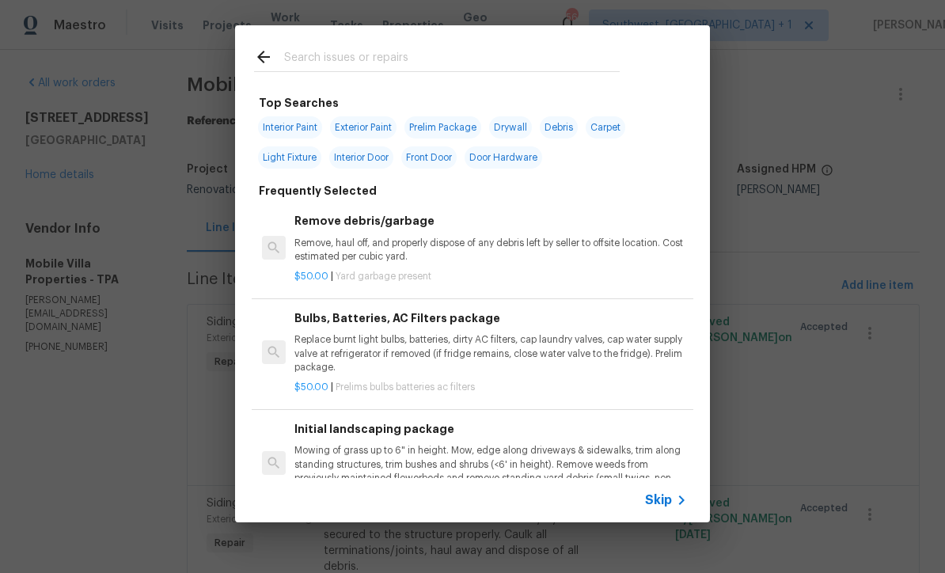
click at [669, 504] on span "Skip" at bounding box center [658, 500] width 27 height 16
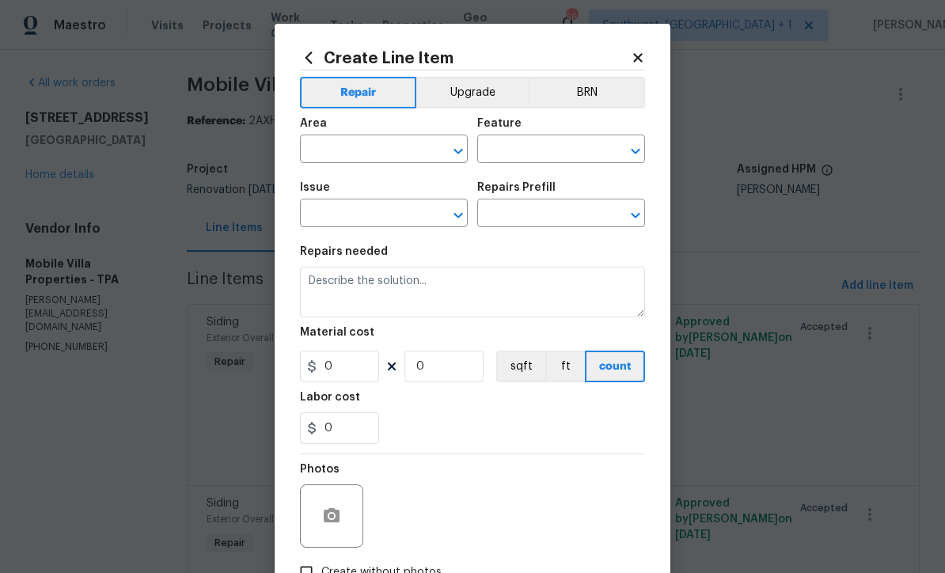
click at [378, 145] on input "text" at bounding box center [361, 151] width 123 height 25
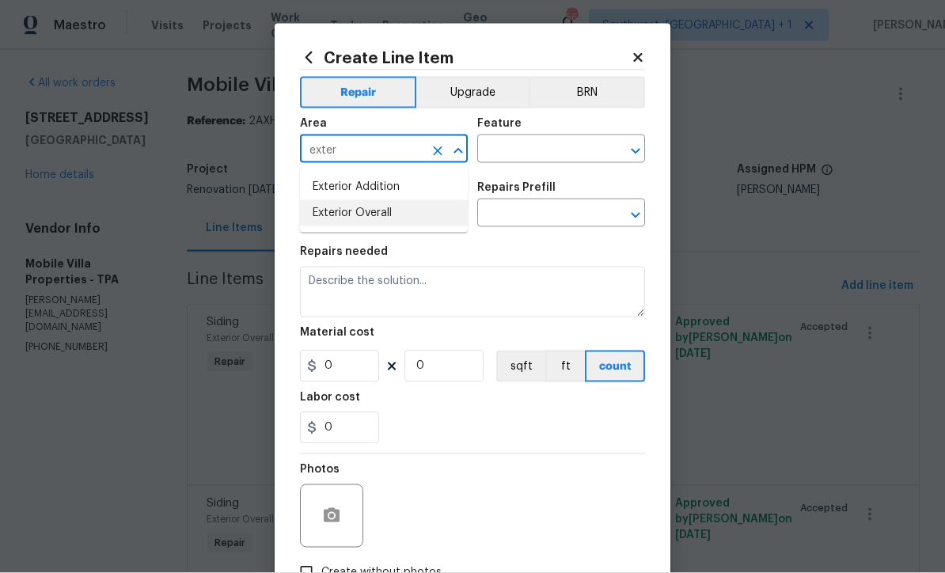
click at [383, 215] on li "Exterior Overall" at bounding box center [384, 213] width 168 height 26
type input "Exterior Overall"
click at [567, 147] on input "text" at bounding box center [538, 151] width 123 height 25
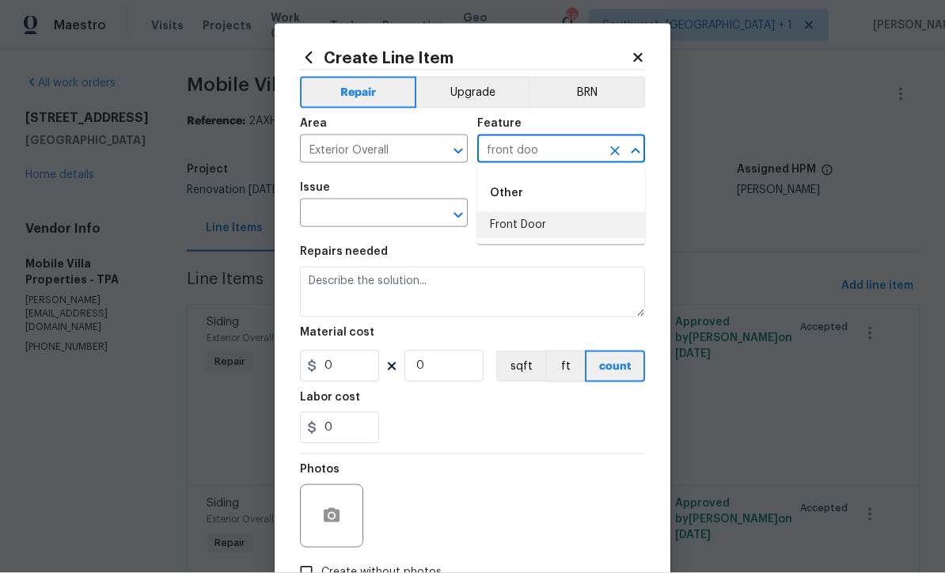
click at [533, 229] on li "Front Door" at bounding box center [561, 225] width 168 height 26
type input "Front Door"
click at [411, 219] on input "text" at bounding box center [361, 215] width 123 height 25
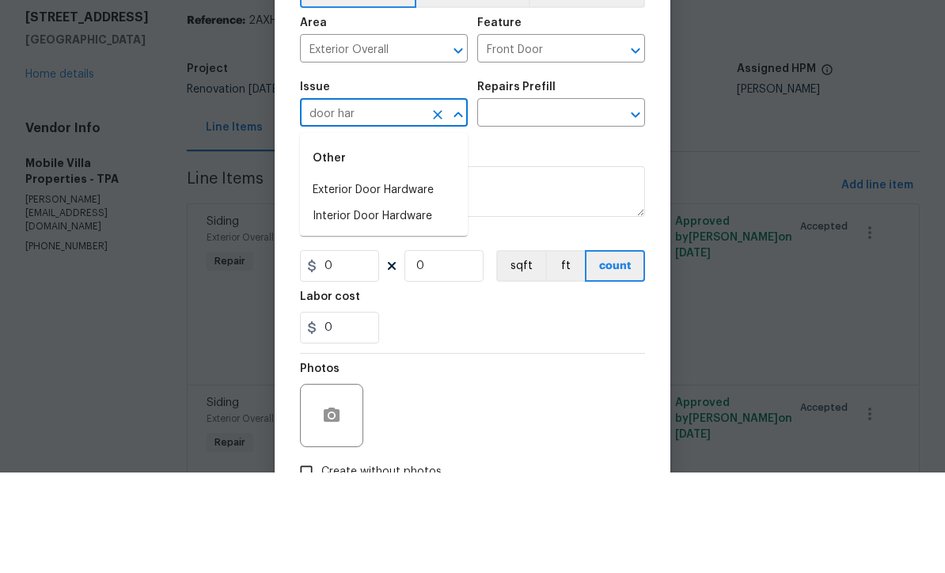
click at [428, 278] on li "Exterior Door Hardware" at bounding box center [384, 291] width 168 height 26
type input "Exterior Door Hardware"
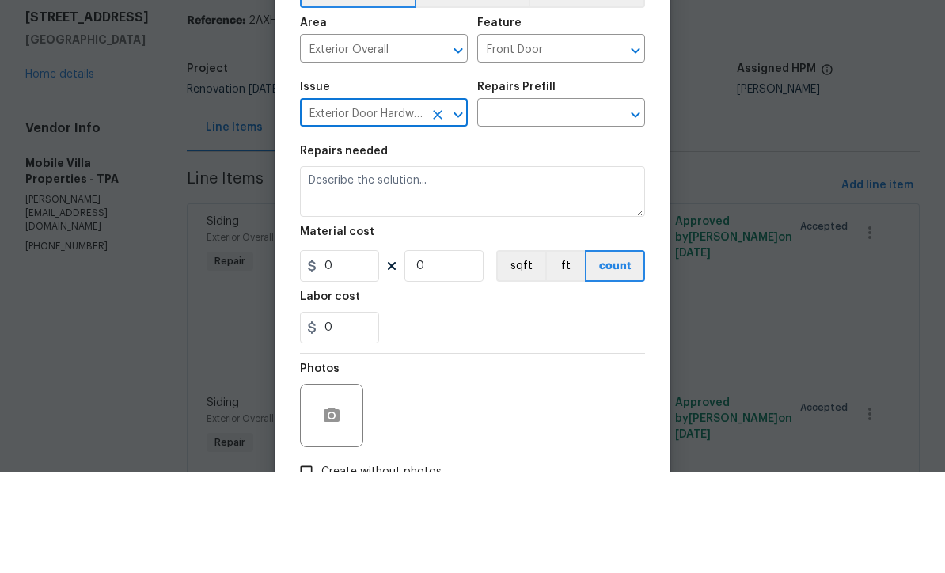
click at [559, 203] on input "text" at bounding box center [538, 215] width 123 height 25
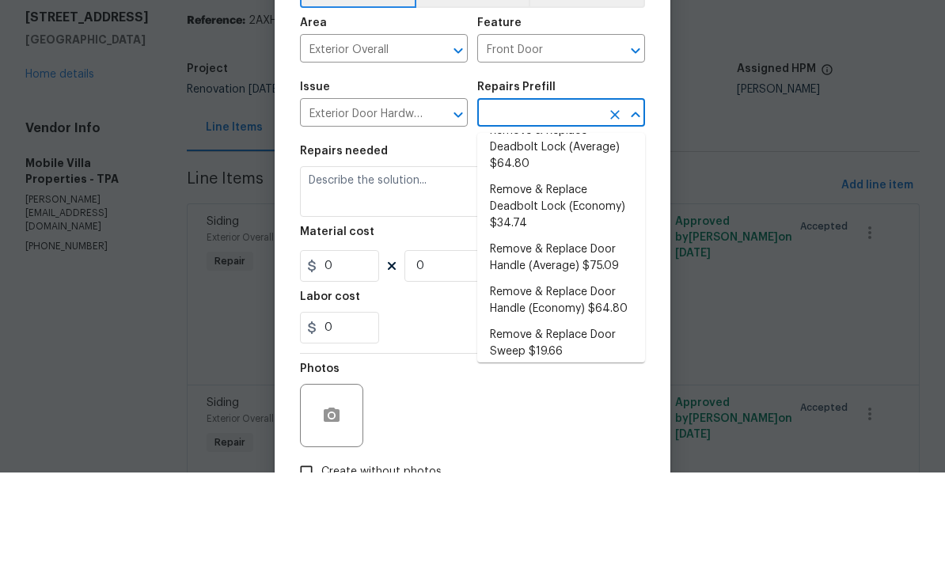
scroll to position [73, 0]
click at [535, 279] on li "Remove & Replace Deadbolt Lock (Economy) $34.74" at bounding box center [561, 308] width 168 height 59
type input "Remove & Replace Deadbolt Lock (Economy) $34.74"
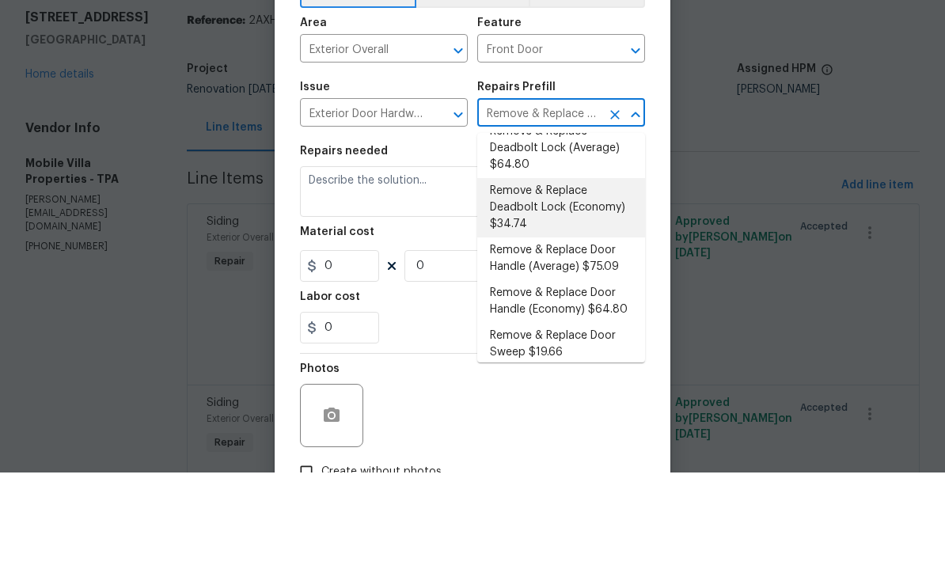
type input "Interior Door"
type textarea "Remove the exisiting deadbolt lock and replace with new. Haul away and dispose …"
type input "1"
type input "Remove & Replace Deadbolt Lock (Economy) $34.74"
type input "34.74"
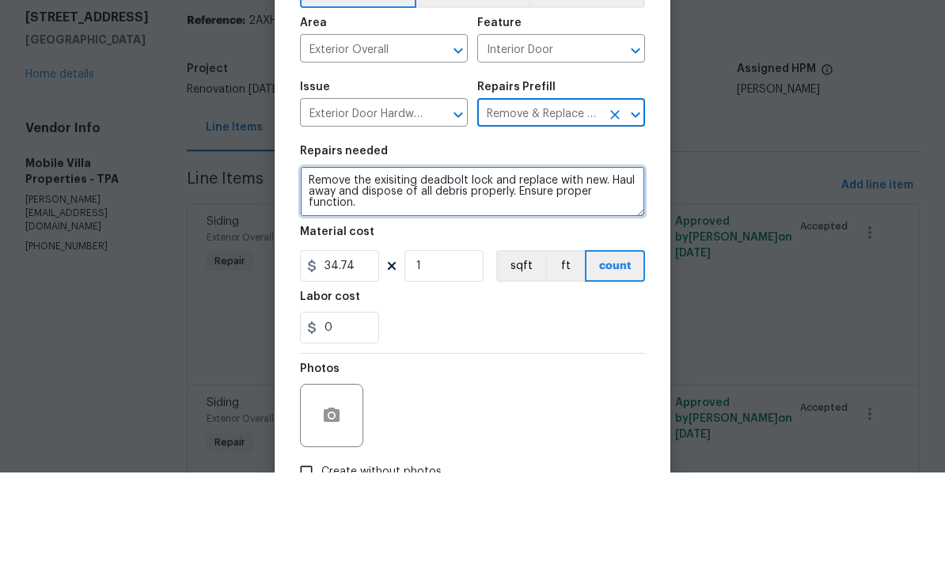
click at [494, 267] on textarea "Remove the exisiting deadbolt lock and replace with new. Haul away and dispose …" at bounding box center [472, 292] width 345 height 51
click at [520, 267] on textarea "Remove the exisiting deadbolt lock and replace with new. Haul away and dispose …" at bounding box center [472, 292] width 345 height 51
click at [393, 267] on textarea "Remove the exisiting deadbolt lock and passage knob replace with new. Haul away…" at bounding box center [472, 292] width 345 height 51
click at [587, 267] on textarea "Remove the existing deadbolt lock and passage knob replace with new. Haul away …" at bounding box center [472, 292] width 345 height 51
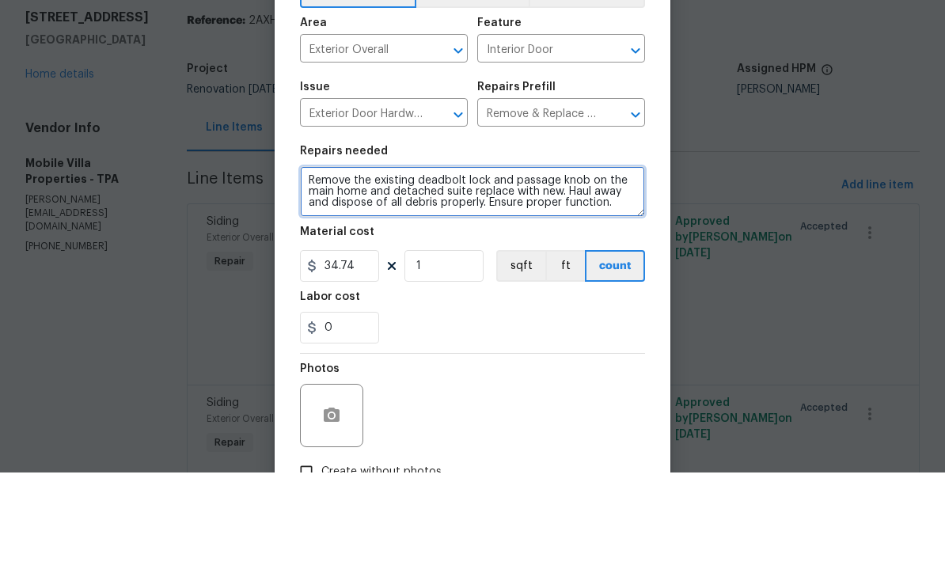
click at [311, 267] on textarea "Remove the existing deadbolt lock and passage knob on the main home and detache…" at bounding box center [472, 292] width 345 height 51
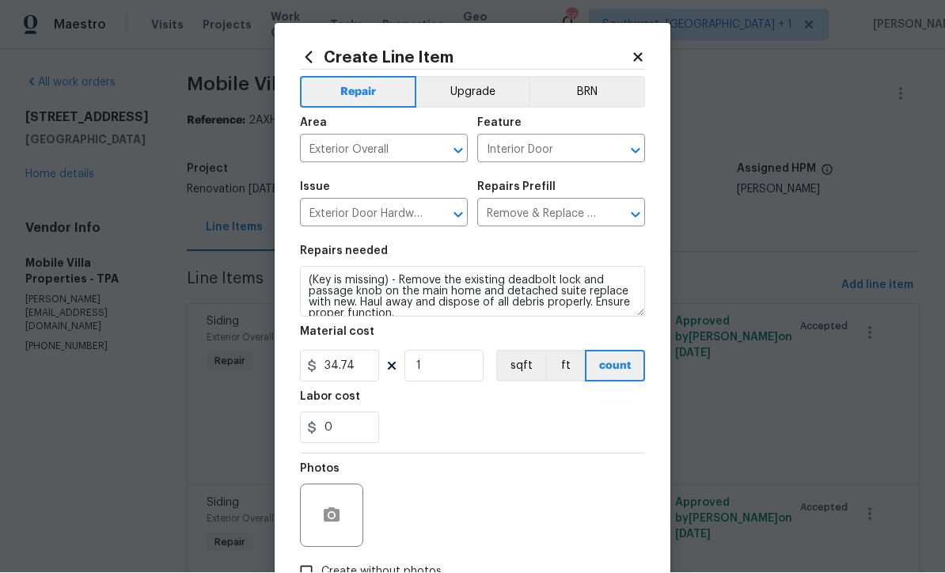
scroll to position [18, 0]
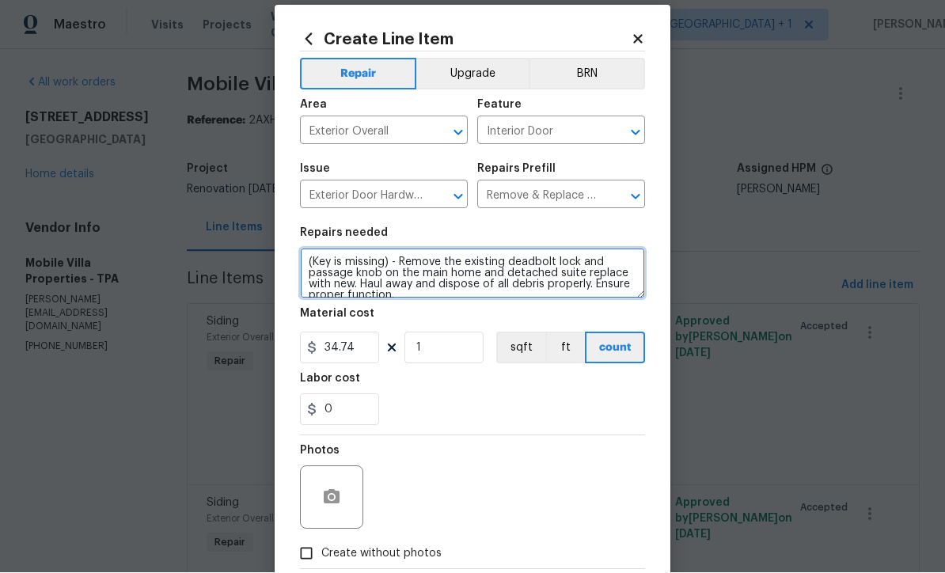
type textarea "(Key is missing) - Remove the existing deadbolt lock and passage knob on the ma…"
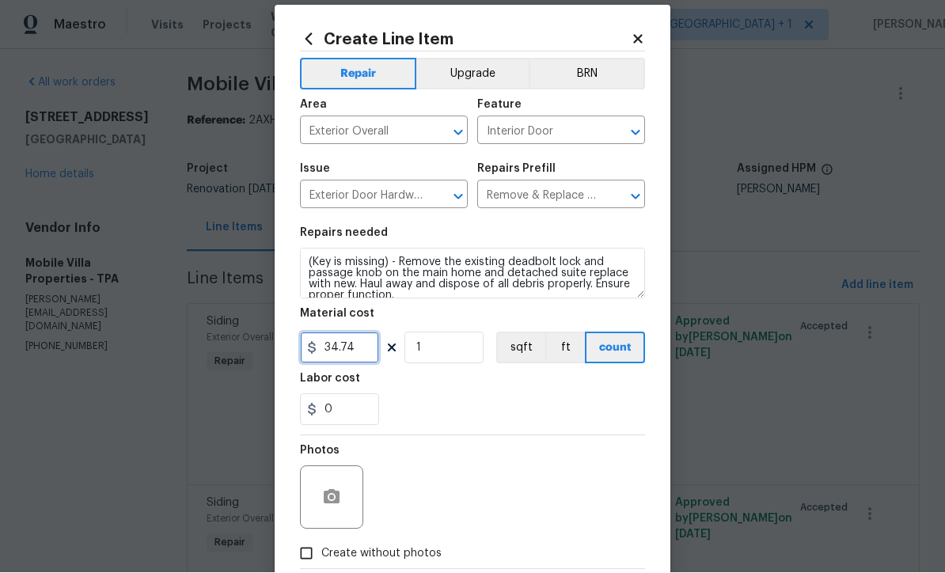
click at [361, 361] on input "34.74" at bounding box center [339, 348] width 79 height 32
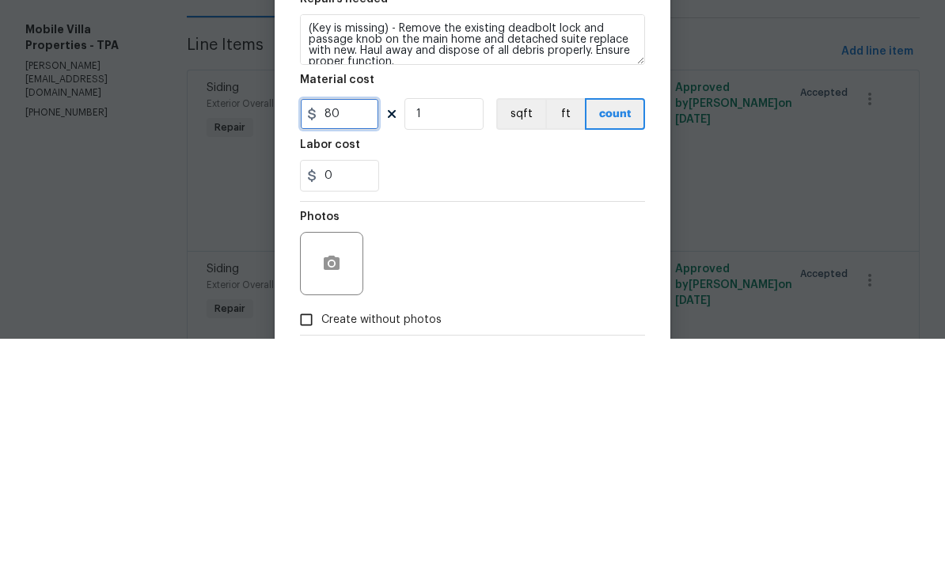
type input "80"
click at [454, 332] on input "1" at bounding box center [444, 348] width 79 height 32
type input "2"
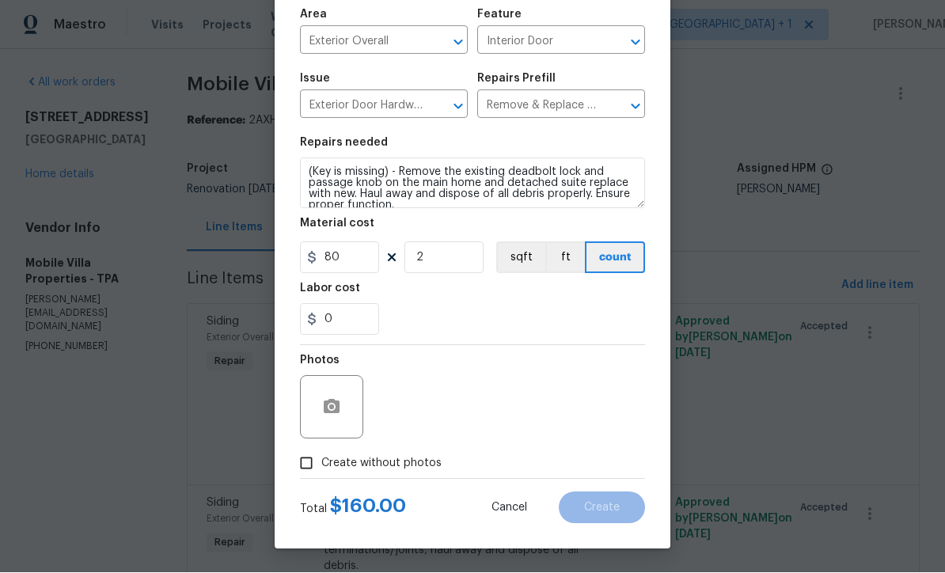
scroll to position [112, 0]
click at [307, 466] on input "Create without photos" at bounding box center [306, 464] width 30 height 30
checkbox input "true"
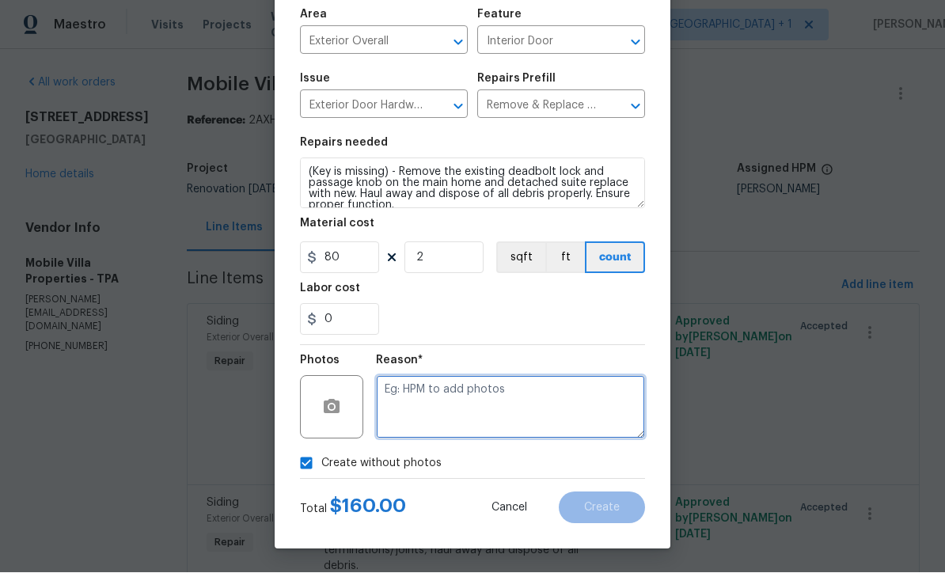
click at [542, 414] on textarea at bounding box center [510, 407] width 269 height 63
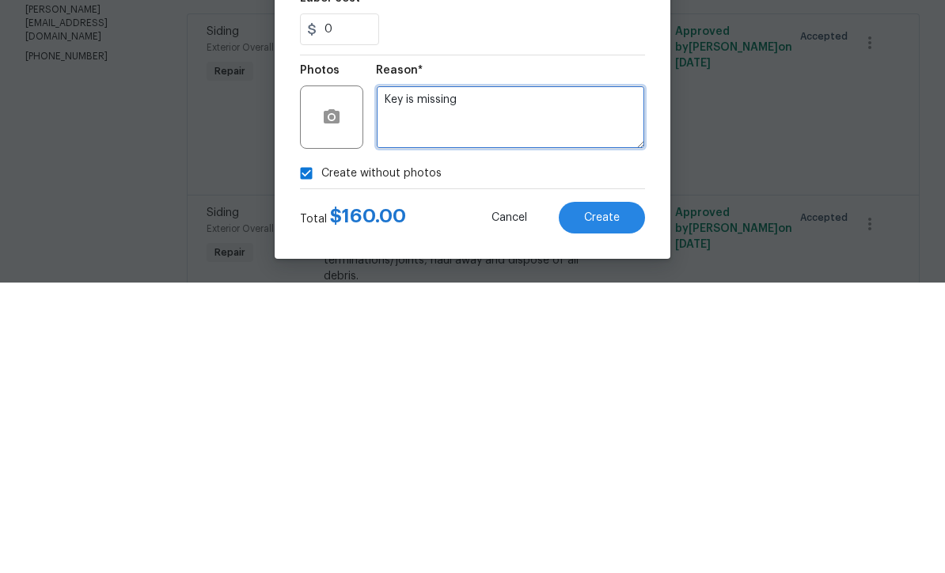
type textarea "Key is missing"
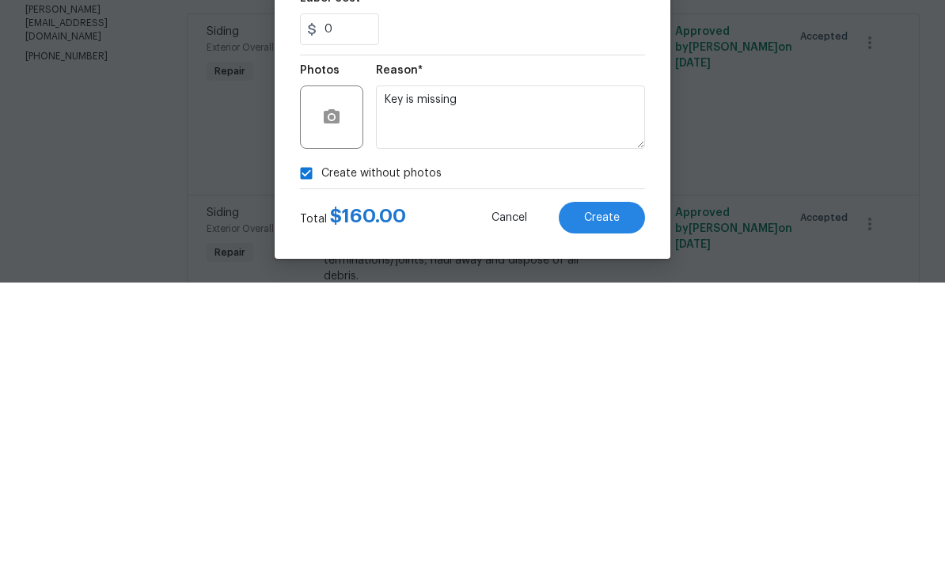
click at [609, 503] on span "Create" at bounding box center [602, 509] width 36 height 12
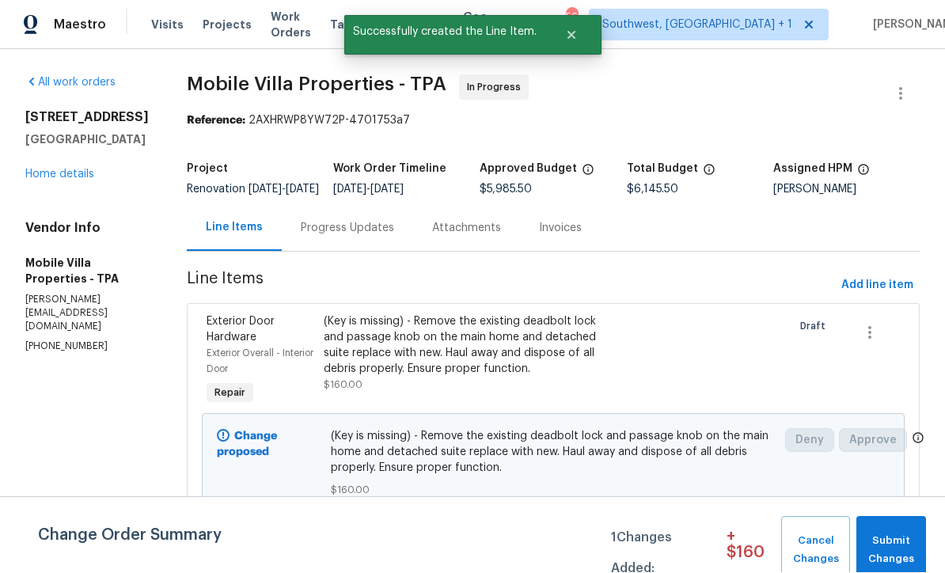
scroll to position [1, 0]
click at [890, 546] on span "Submit Changes" at bounding box center [891, 551] width 54 height 36
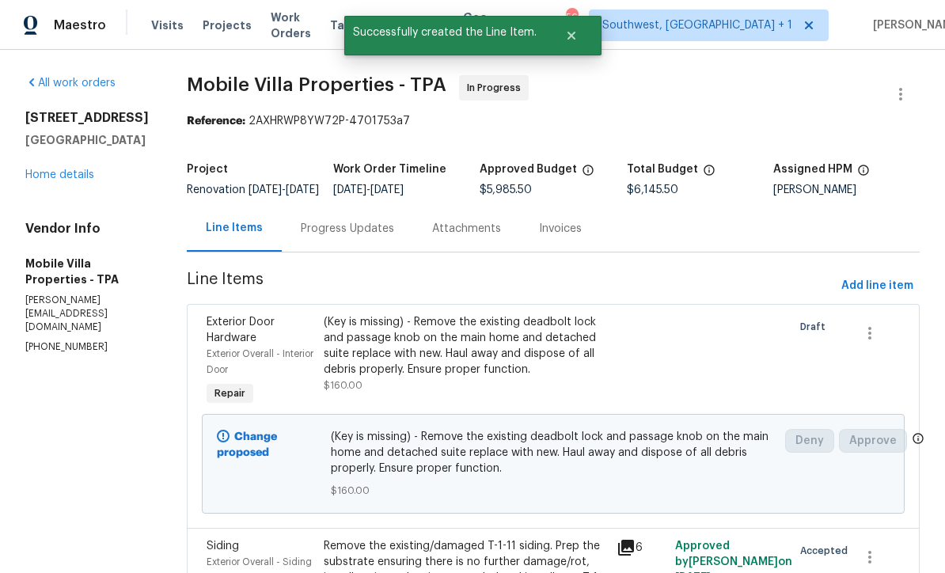
click at [52, 180] on link "Home details" at bounding box center [59, 174] width 69 height 11
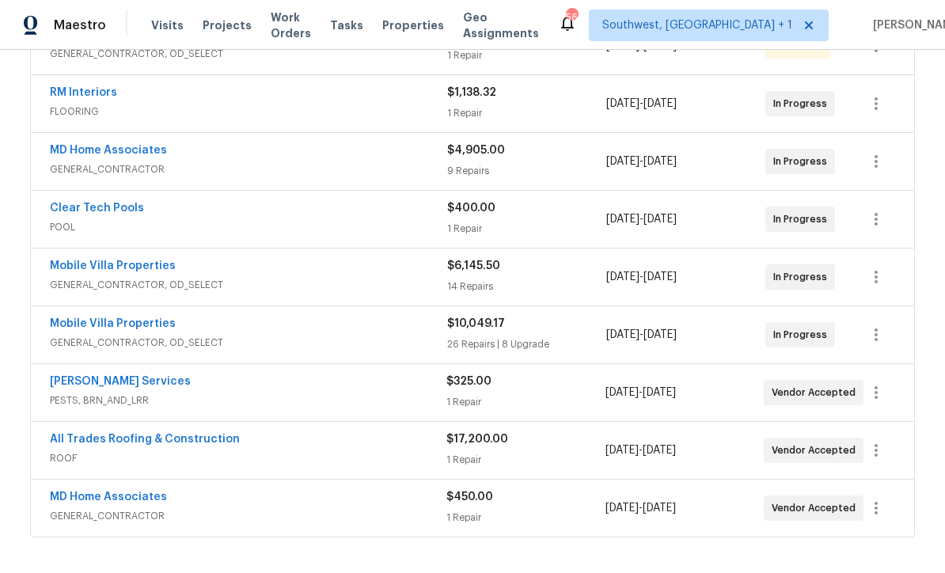
scroll to position [393, 0]
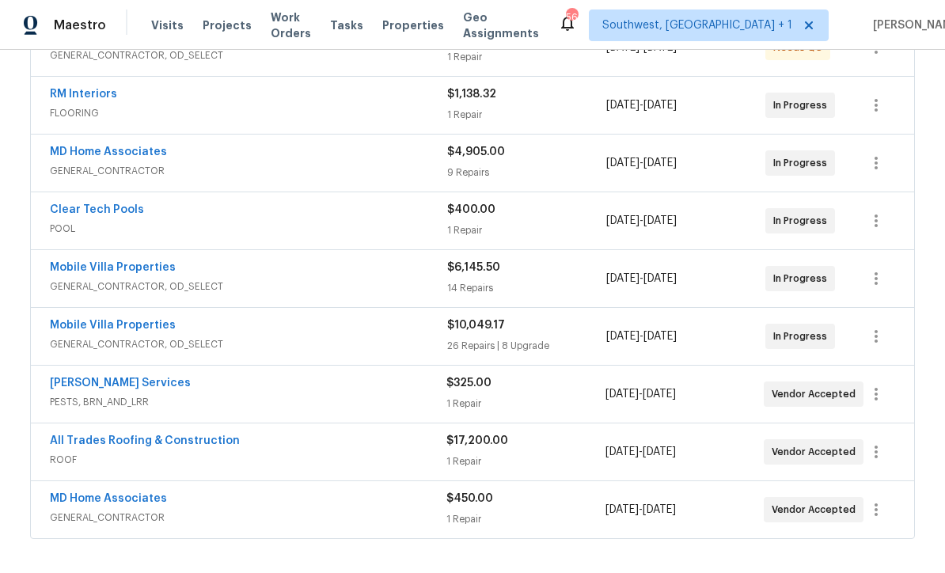
click at [74, 329] on link "Mobile Villa Properties" at bounding box center [113, 325] width 126 height 11
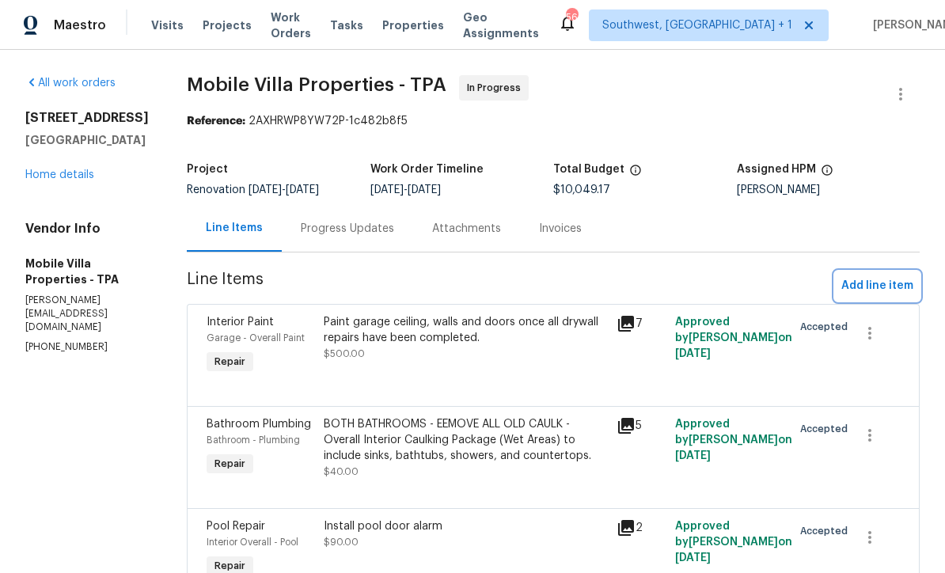
click at [874, 287] on span "Add line item" at bounding box center [877, 286] width 72 height 20
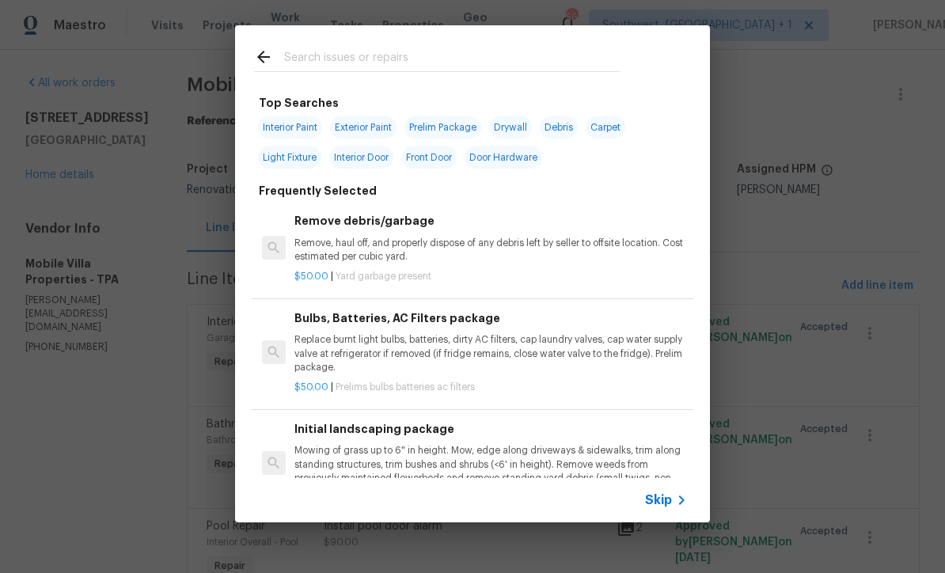
click at [667, 503] on span "Skip" at bounding box center [658, 500] width 27 height 16
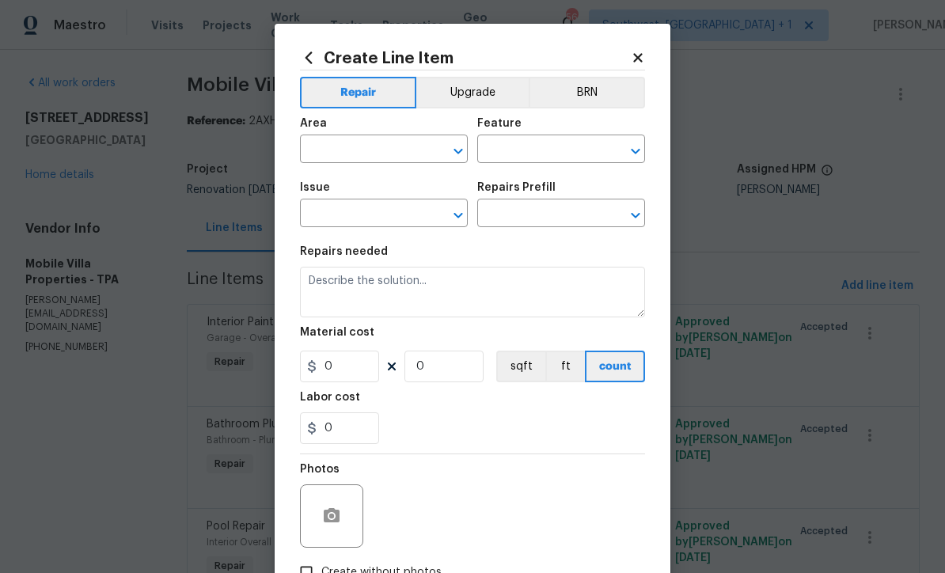
click at [381, 147] on input "text" at bounding box center [361, 151] width 123 height 25
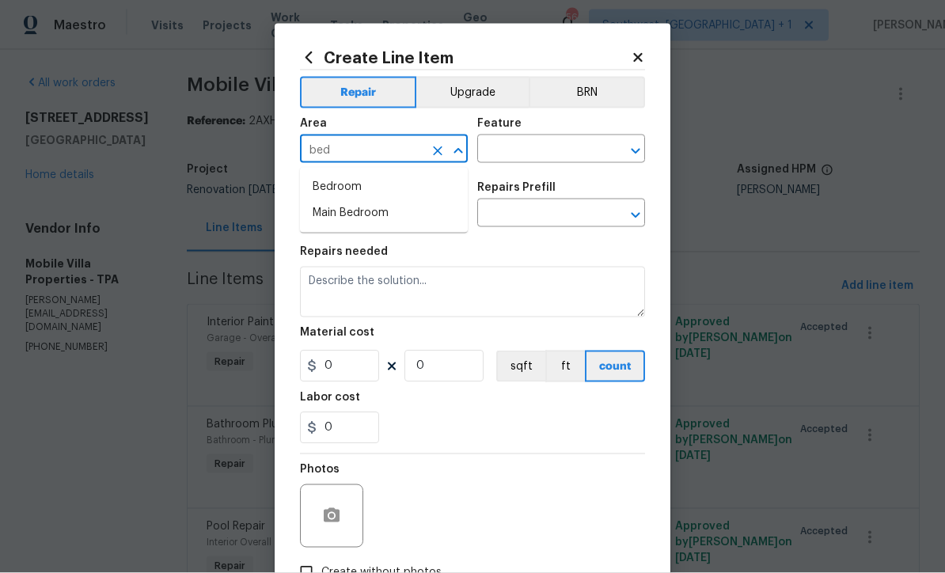
click at [351, 189] on li "Bedroom" at bounding box center [384, 187] width 168 height 26
type input "Bedroom"
click at [557, 147] on input "text" at bounding box center [538, 151] width 123 height 25
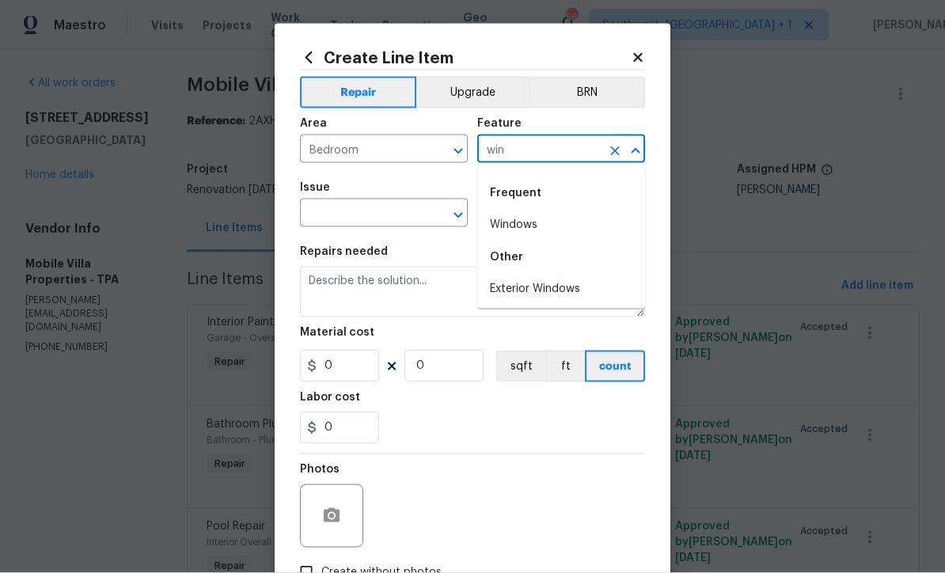
click at [532, 219] on li "Windows" at bounding box center [561, 225] width 168 height 26
type input "Windows"
click at [422, 214] on input "text" at bounding box center [361, 215] width 123 height 25
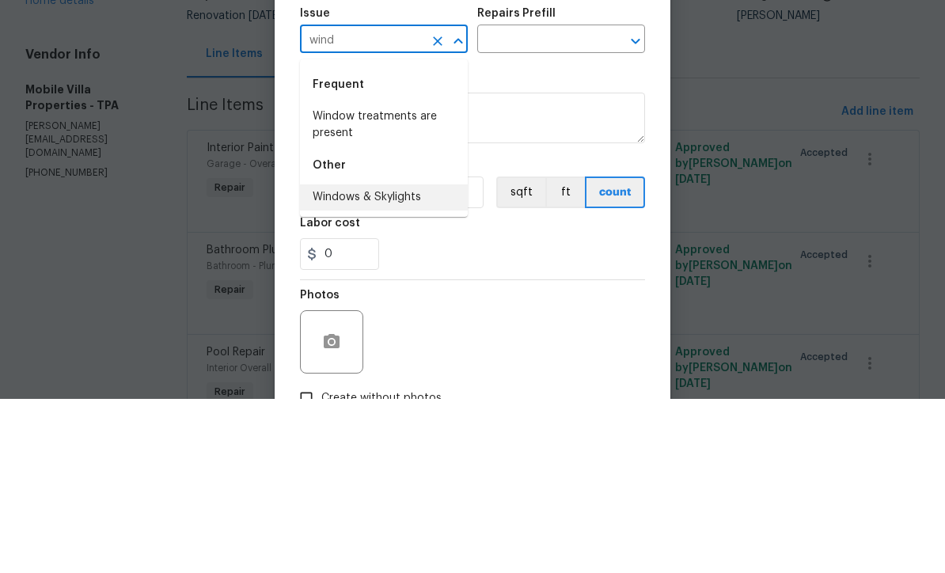
click at [412, 359] on li "Windows & Skylights" at bounding box center [384, 372] width 168 height 26
type input "Windows & Skylights"
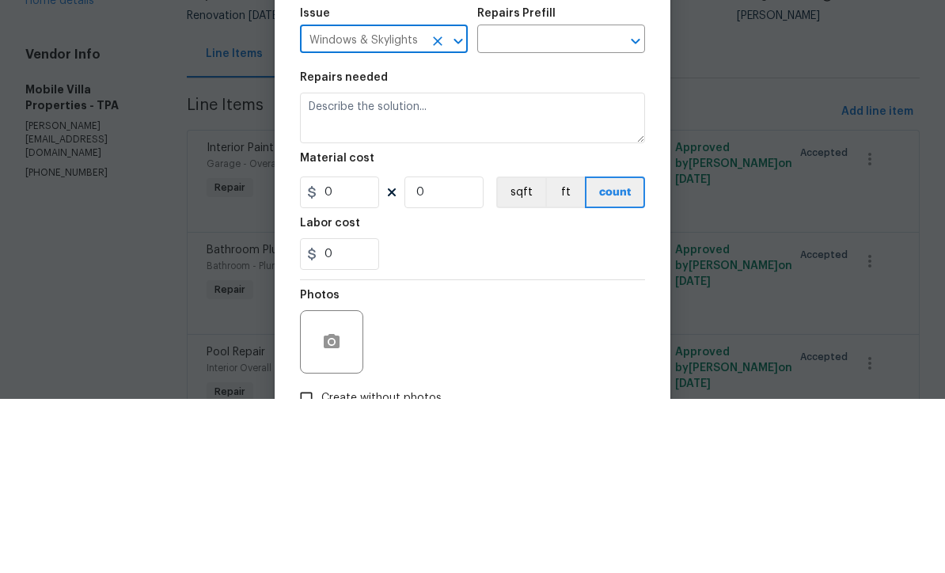
click at [412, 203] on input "Windows & Skylights" at bounding box center [361, 215] width 123 height 25
click at [443, 207] on icon "Clear" at bounding box center [438, 215] width 16 height 16
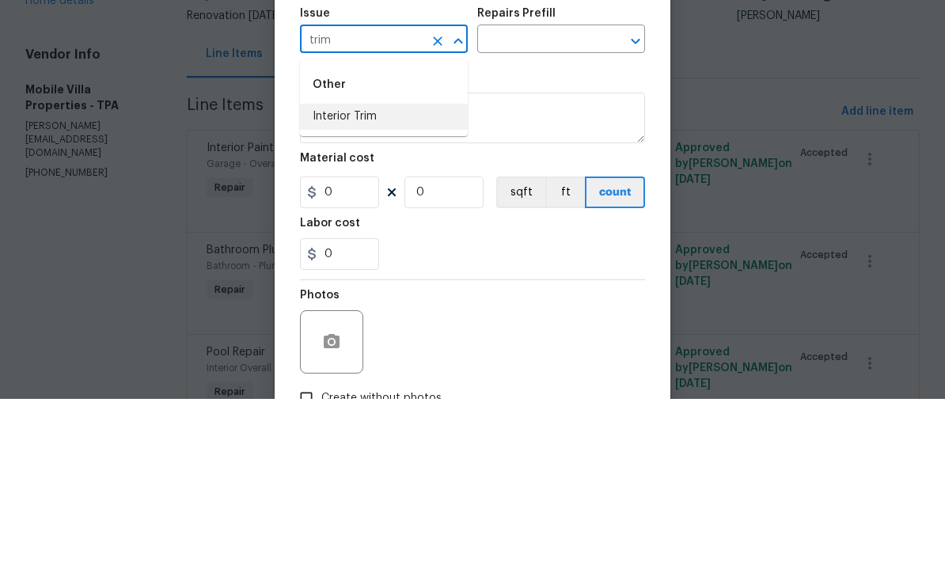
click at [379, 278] on li "Interior Trim" at bounding box center [384, 291] width 168 height 26
type input "Interior Trim"
click at [563, 203] on input "text" at bounding box center [538, 215] width 123 height 25
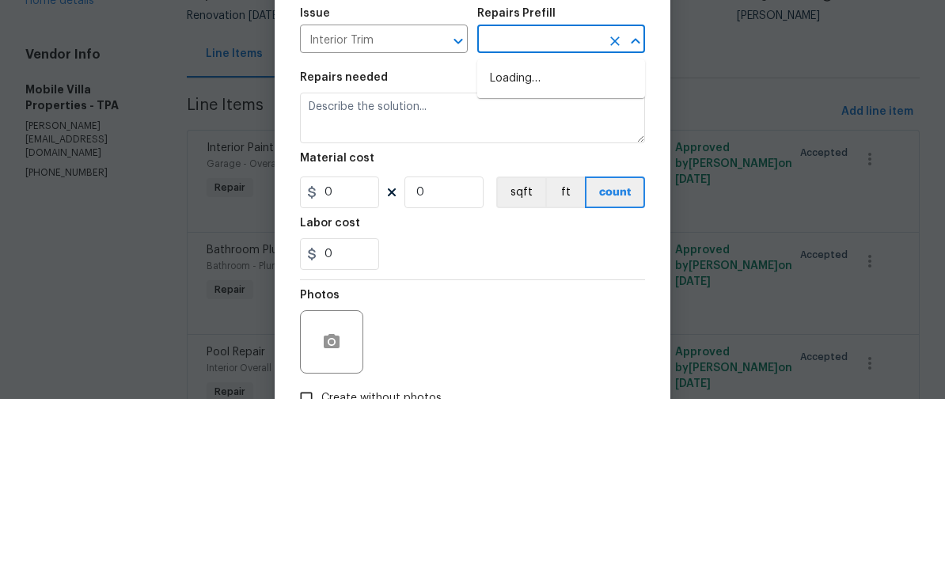
type input "w"
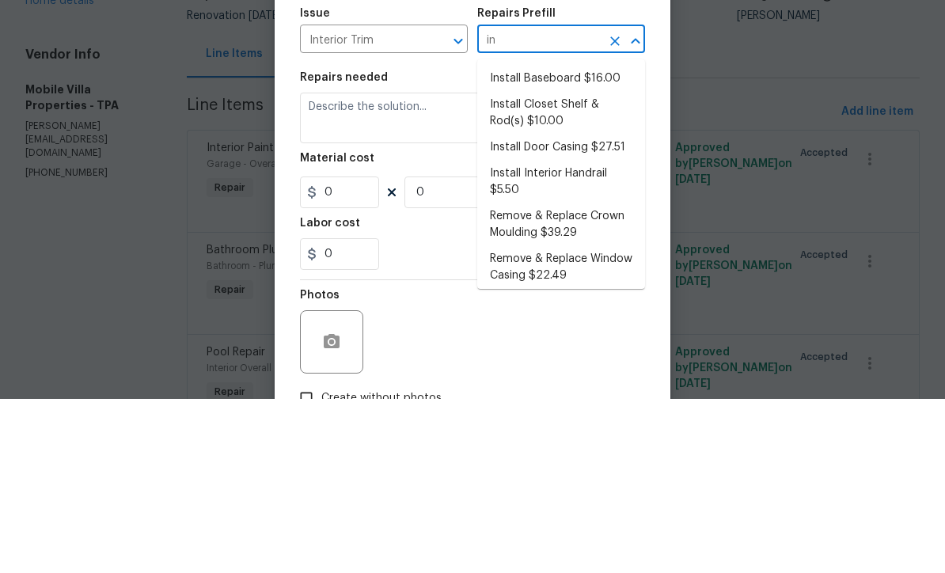
type input "i"
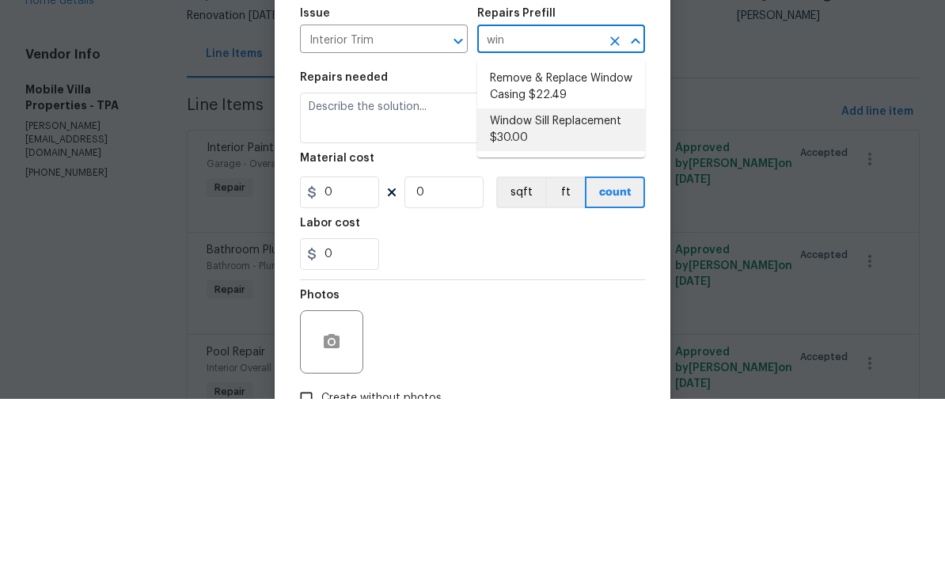
click at [572, 283] on li "Window Sill Replacement $30.00" at bounding box center [561, 304] width 168 height 43
type input "Window Sill Replacement $30.00"
type input "Interior Trim"
type textarea "Remove the existing window sill. Install a new window sill that matches what is…"
type input "1"
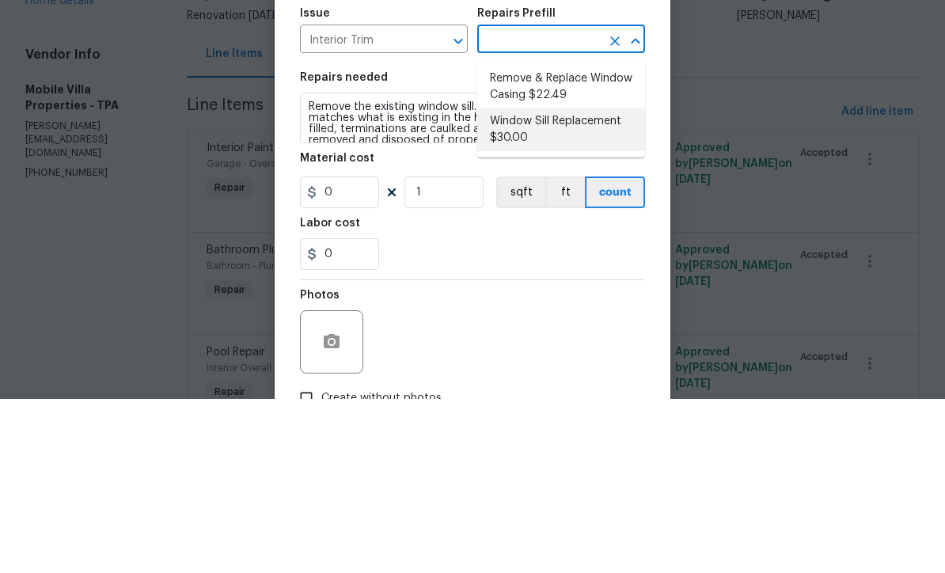
type input "Window Sill Replacement $30.00"
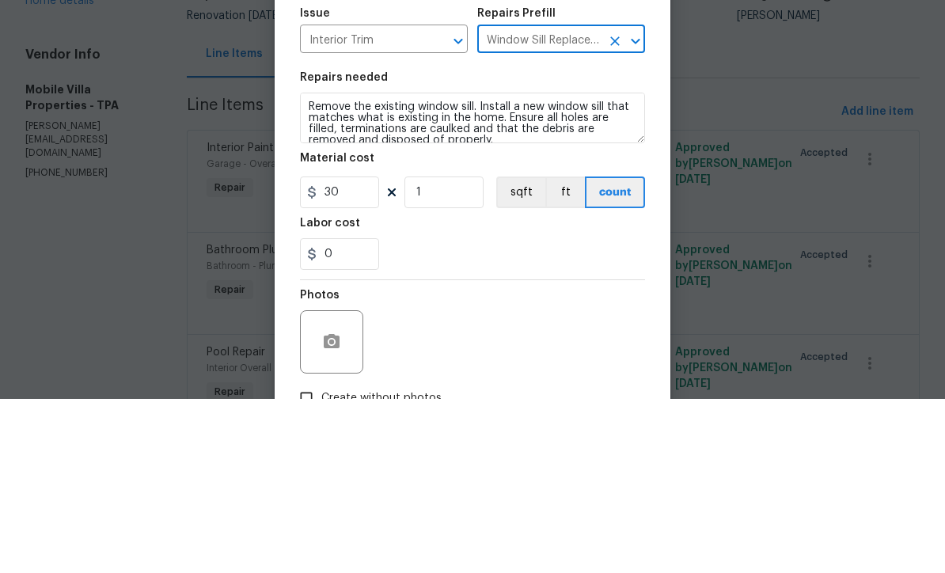
scroll to position [52, 0]
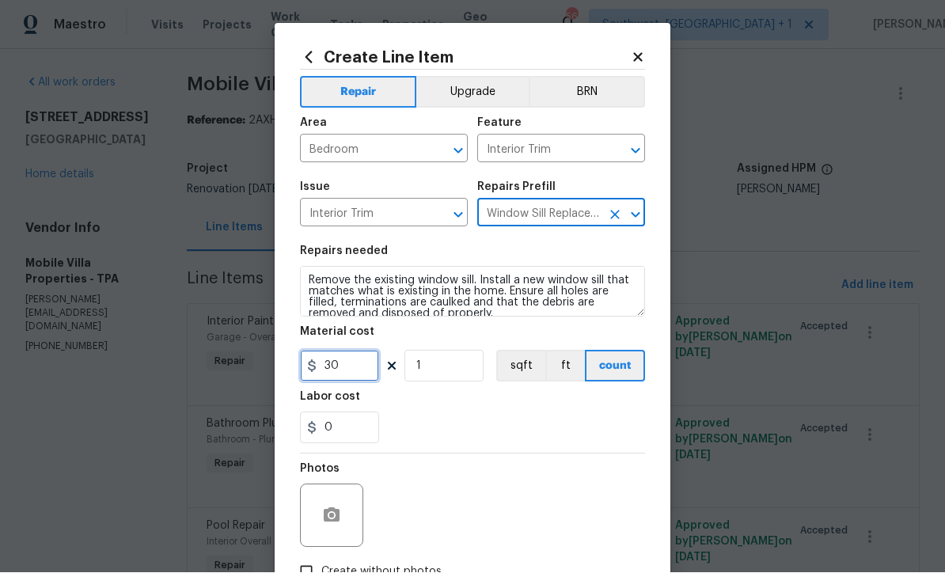
click at [373, 375] on input "30" at bounding box center [339, 367] width 79 height 32
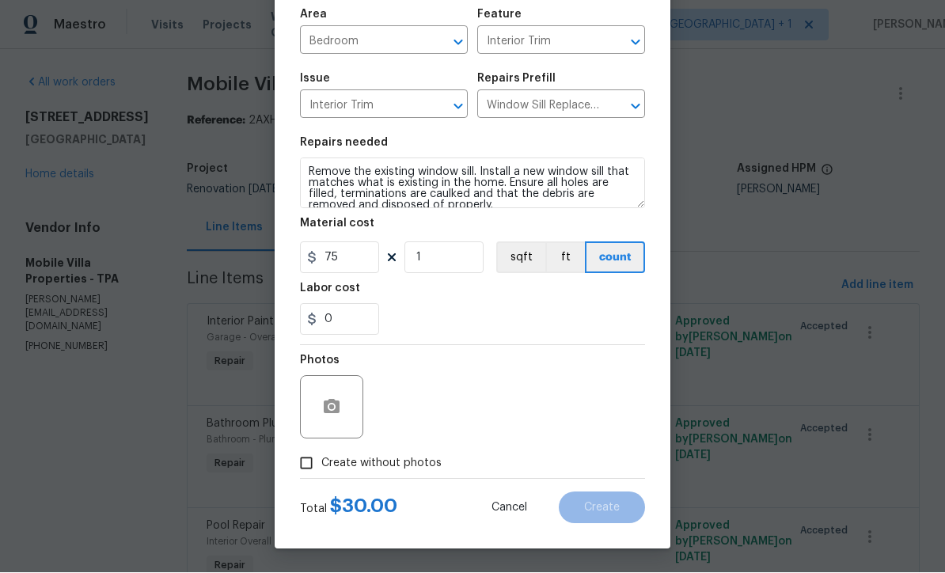
scroll to position [112, 0]
type input "75"
click at [308, 464] on input "Create without photos" at bounding box center [306, 464] width 30 height 30
checkbox input "true"
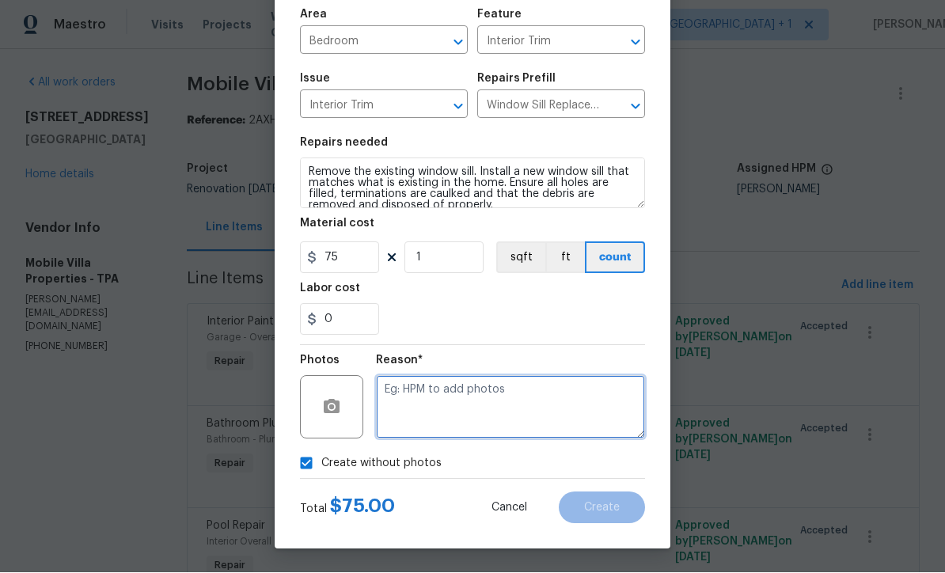
click at [537, 405] on textarea at bounding box center [510, 407] width 269 height 63
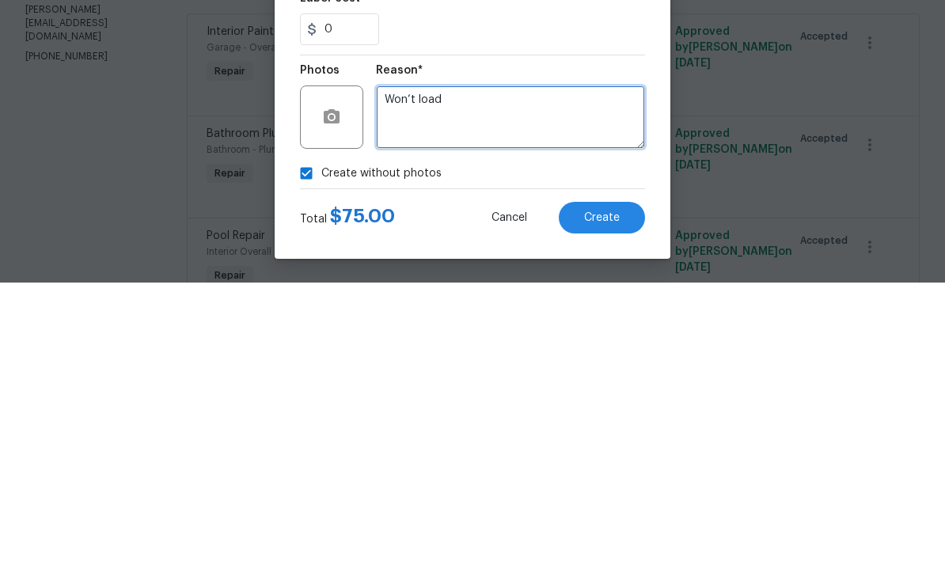
type textarea "Won’t load"
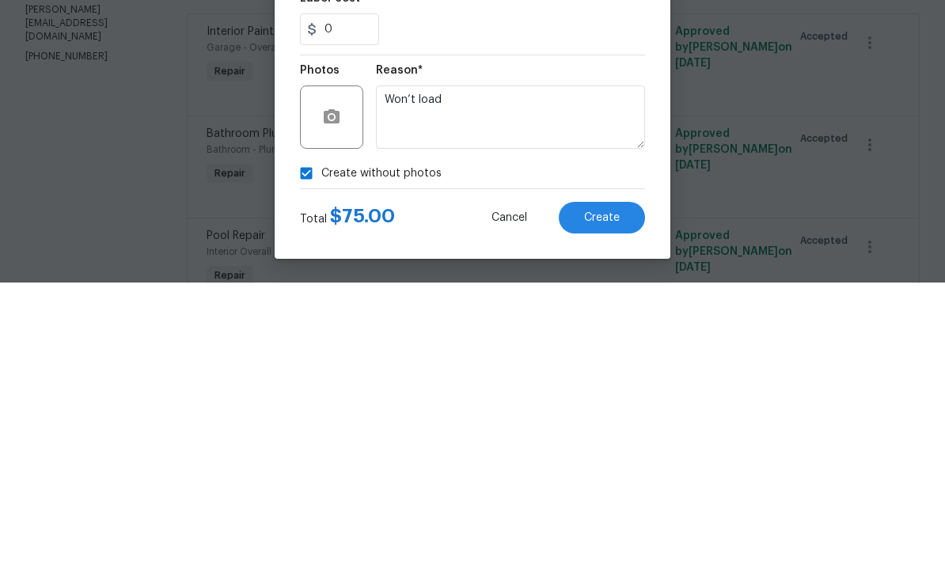
click at [617, 503] on span "Create" at bounding box center [602, 509] width 36 height 12
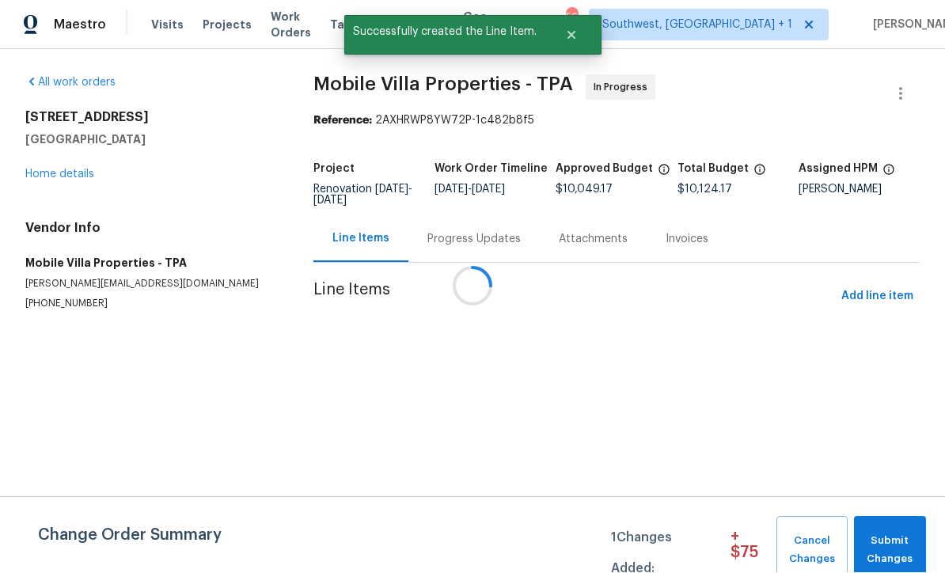
scroll to position [1, 0]
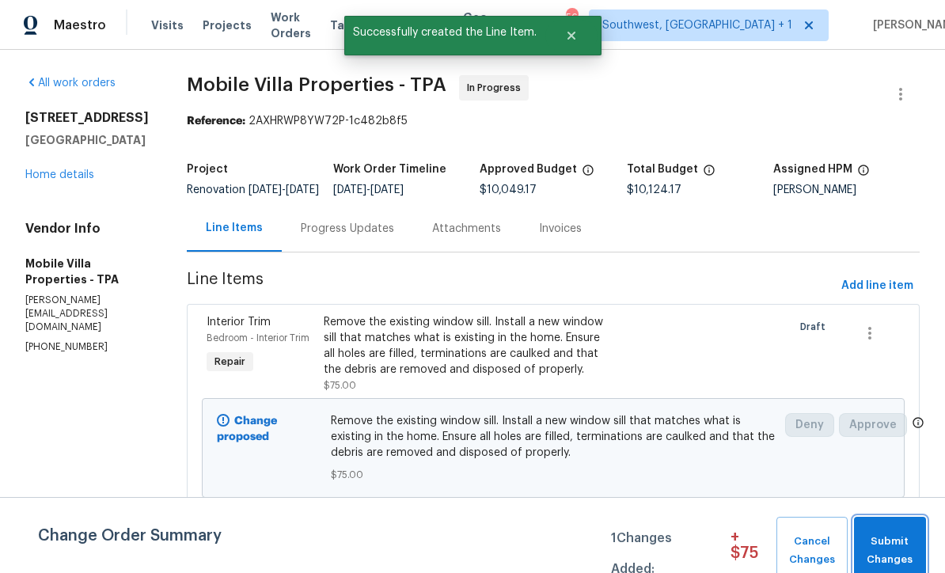
click at [904, 551] on span "Submit Changes" at bounding box center [890, 551] width 56 height 36
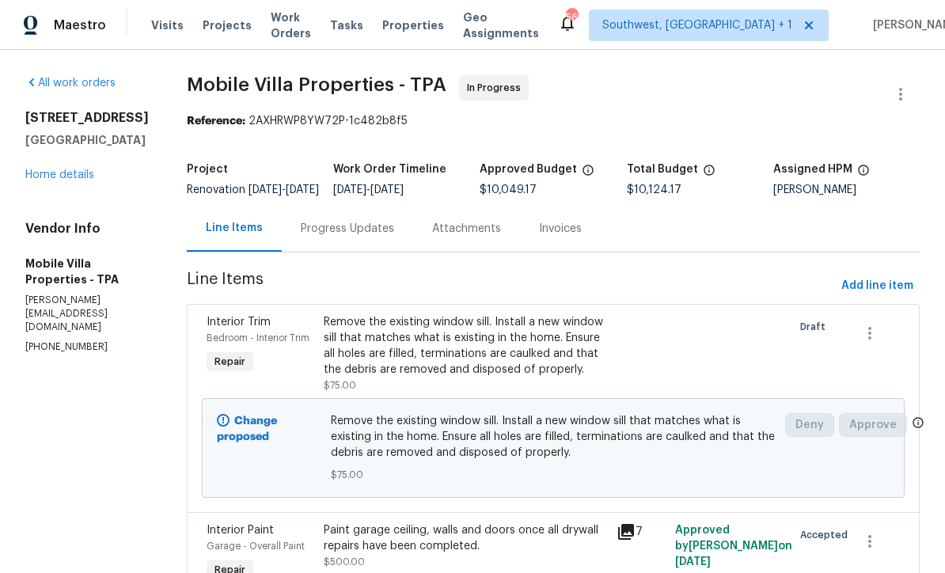
scroll to position [0, 0]
click at [46, 180] on link "Home details" at bounding box center [59, 174] width 69 height 11
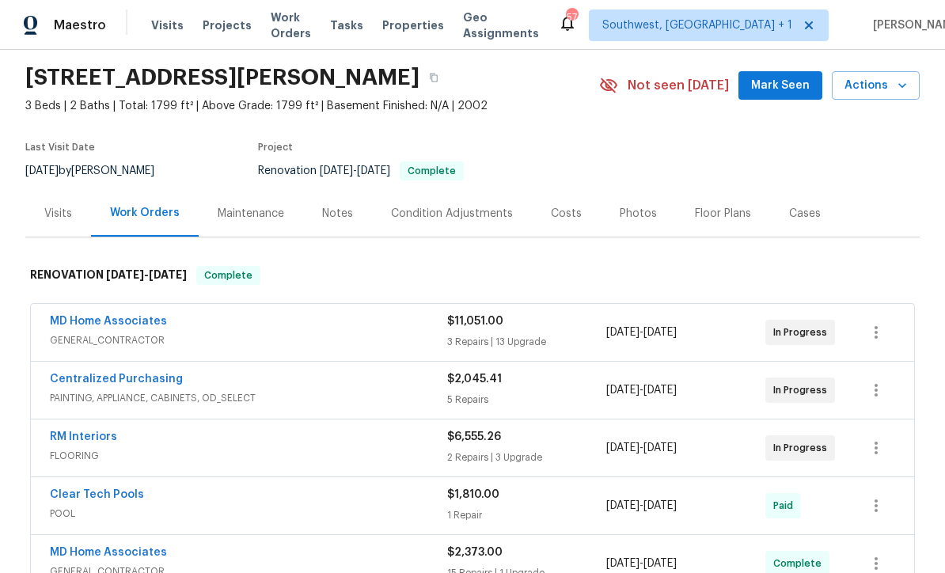
scroll to position [69, 0]
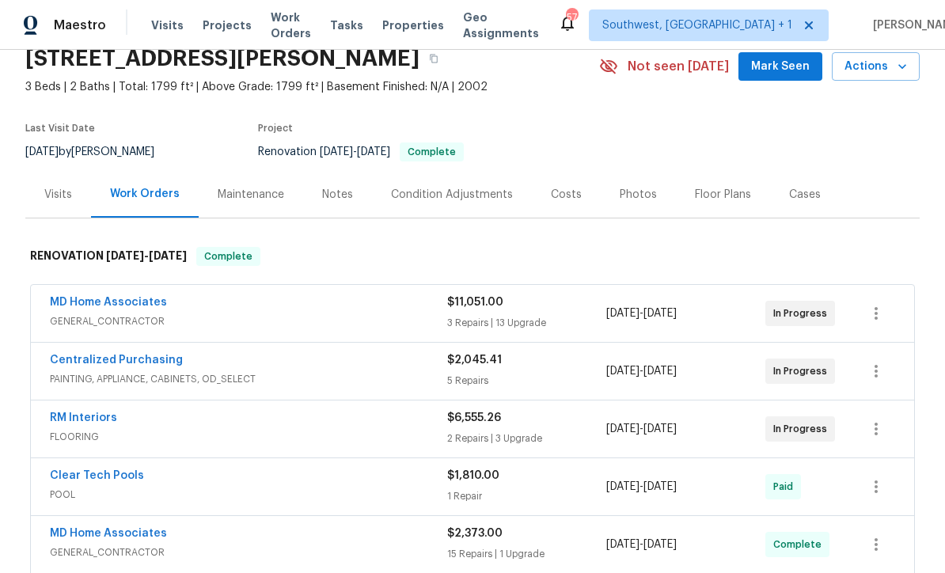
click at [219, 21] on span "Projects" at bounding box center [227, 25] width 49 height 16
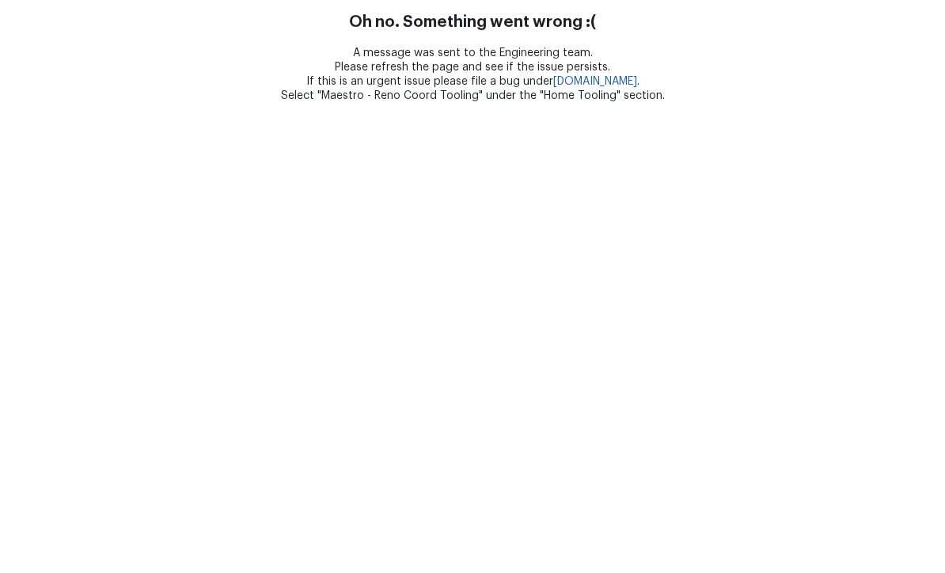
click at [619, 103] on html "Oh no. Something went wrong :( A message was sent to the Engineering team. Plea…" at bounding box center [472, 51] width 945 height 103
